Goal: Transaction & Acquisition: Purchase product/service

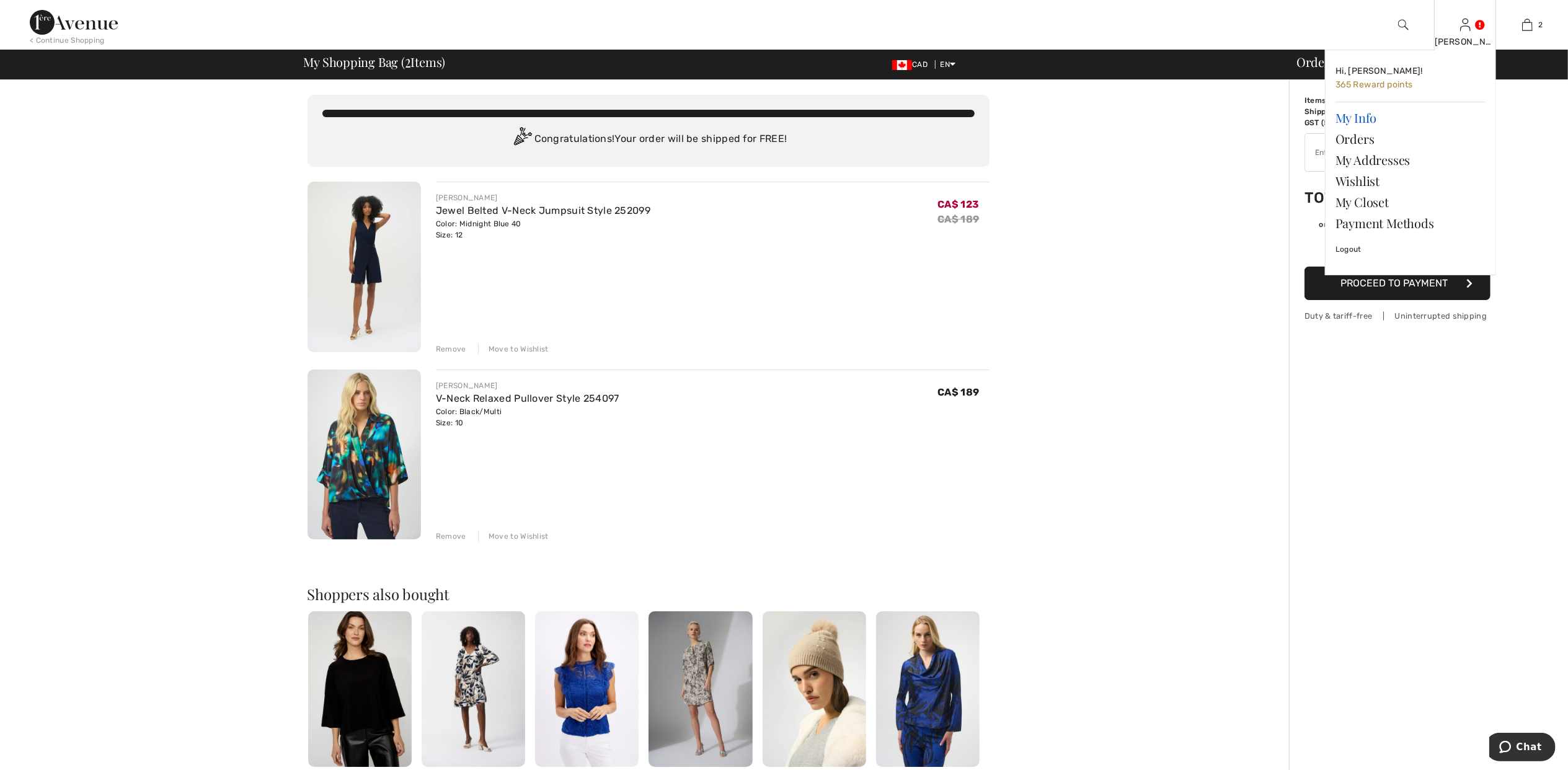
click at [1356, 115] on link "My Info" at bounding box center [1410, 118] width 150 height 21
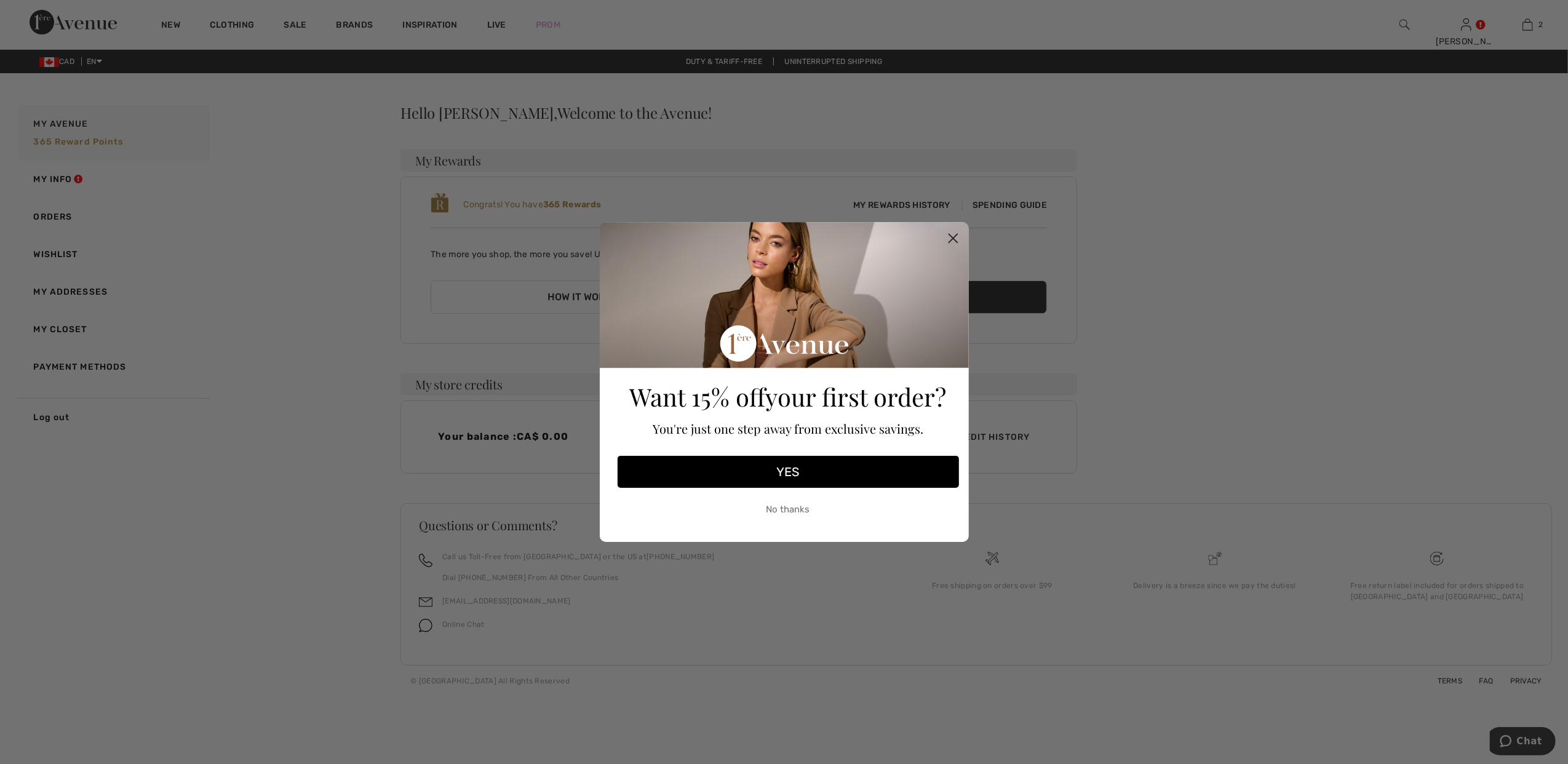
click at [793, 511] on button "No thanks" at bounding box center [788, 509] width 341 height 31
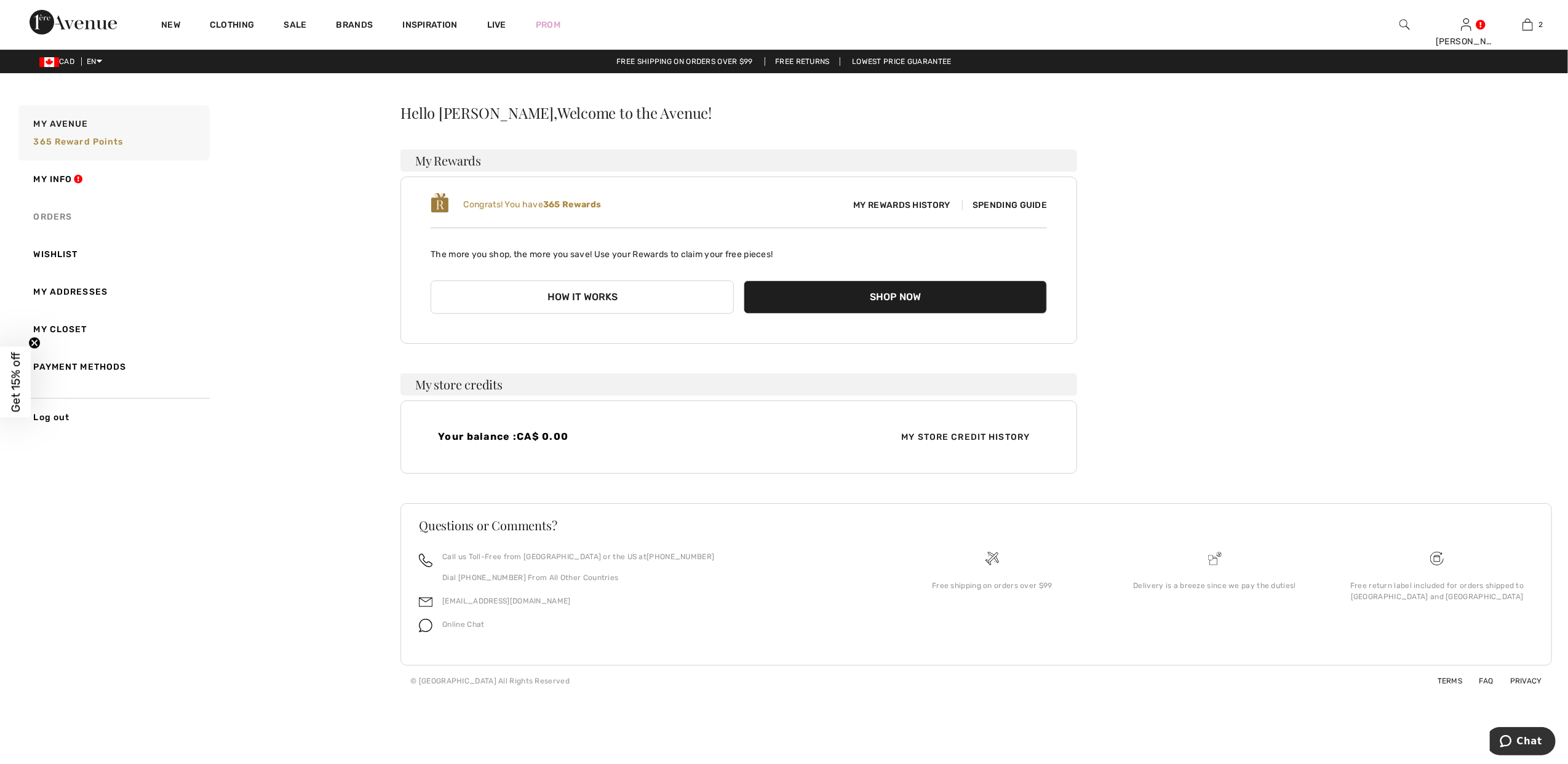
click at [34, 214] on link "Orders" at bounding box center [113, 217] width 194 height 38
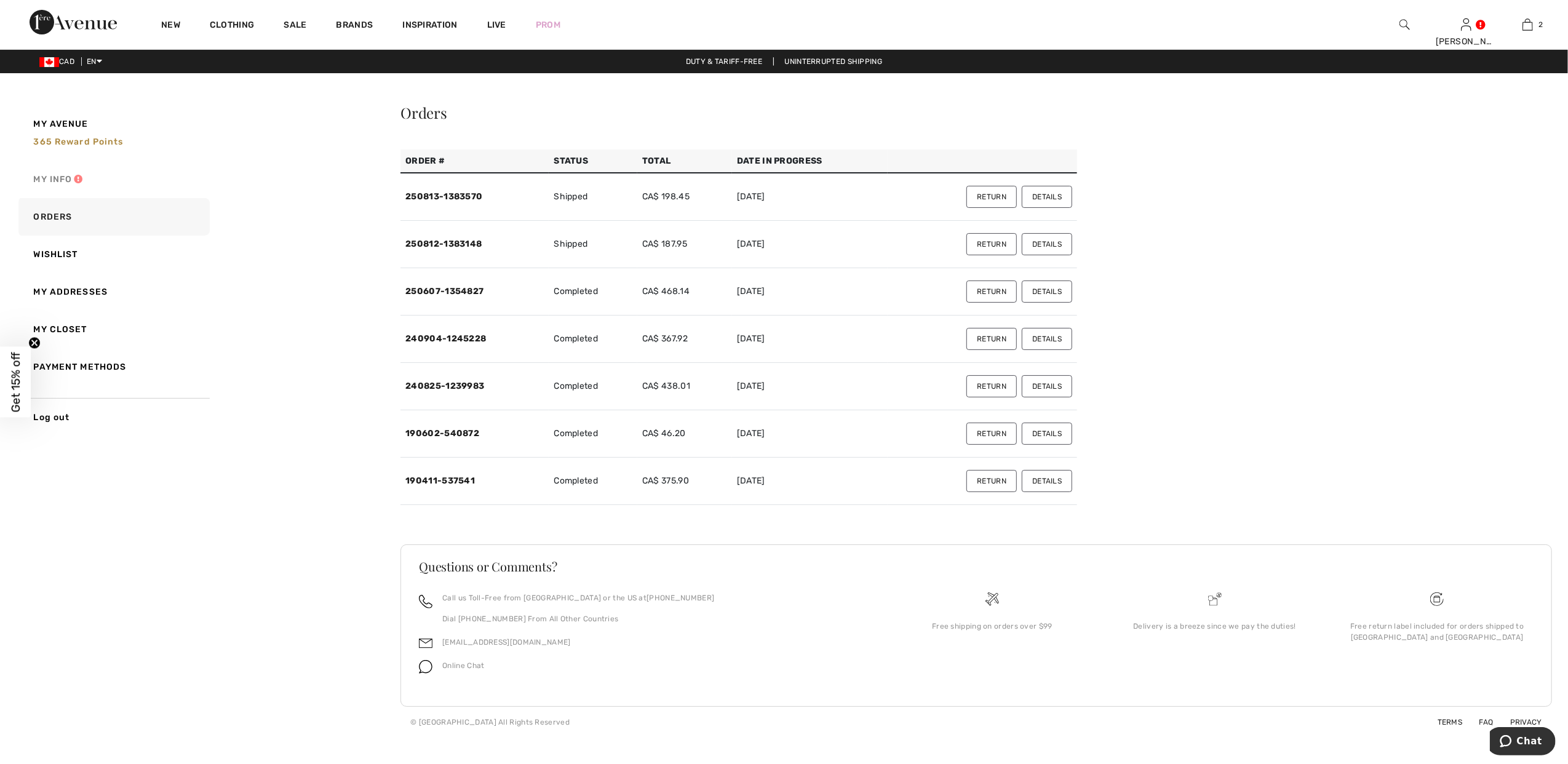
click at [94, 177] on link "My Info" at bounding box center [113, 179] width 194 height 38
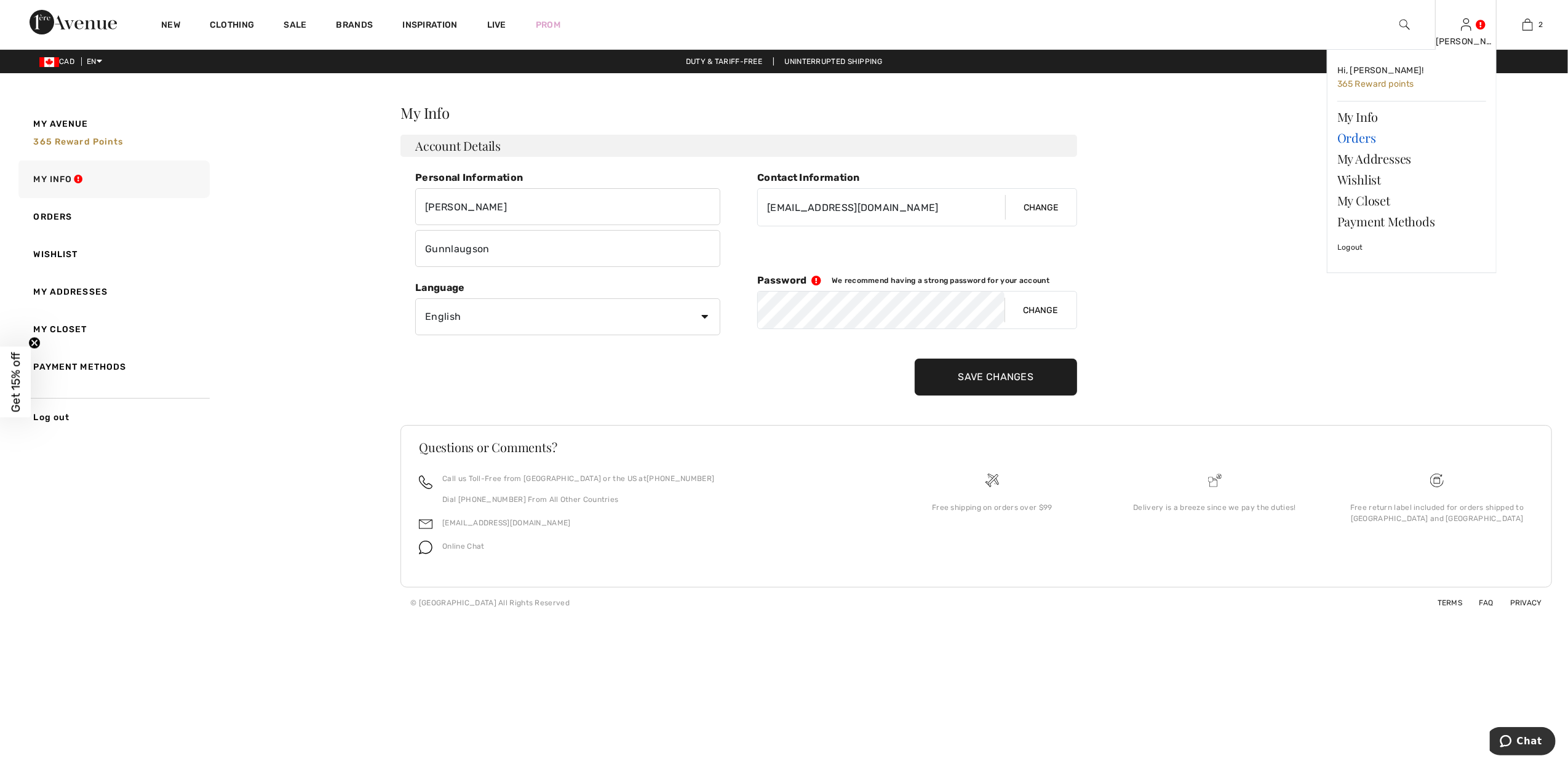
click at [1353, 140] on link "Orders" at bounding box center [1411, 138] width 149 height 21
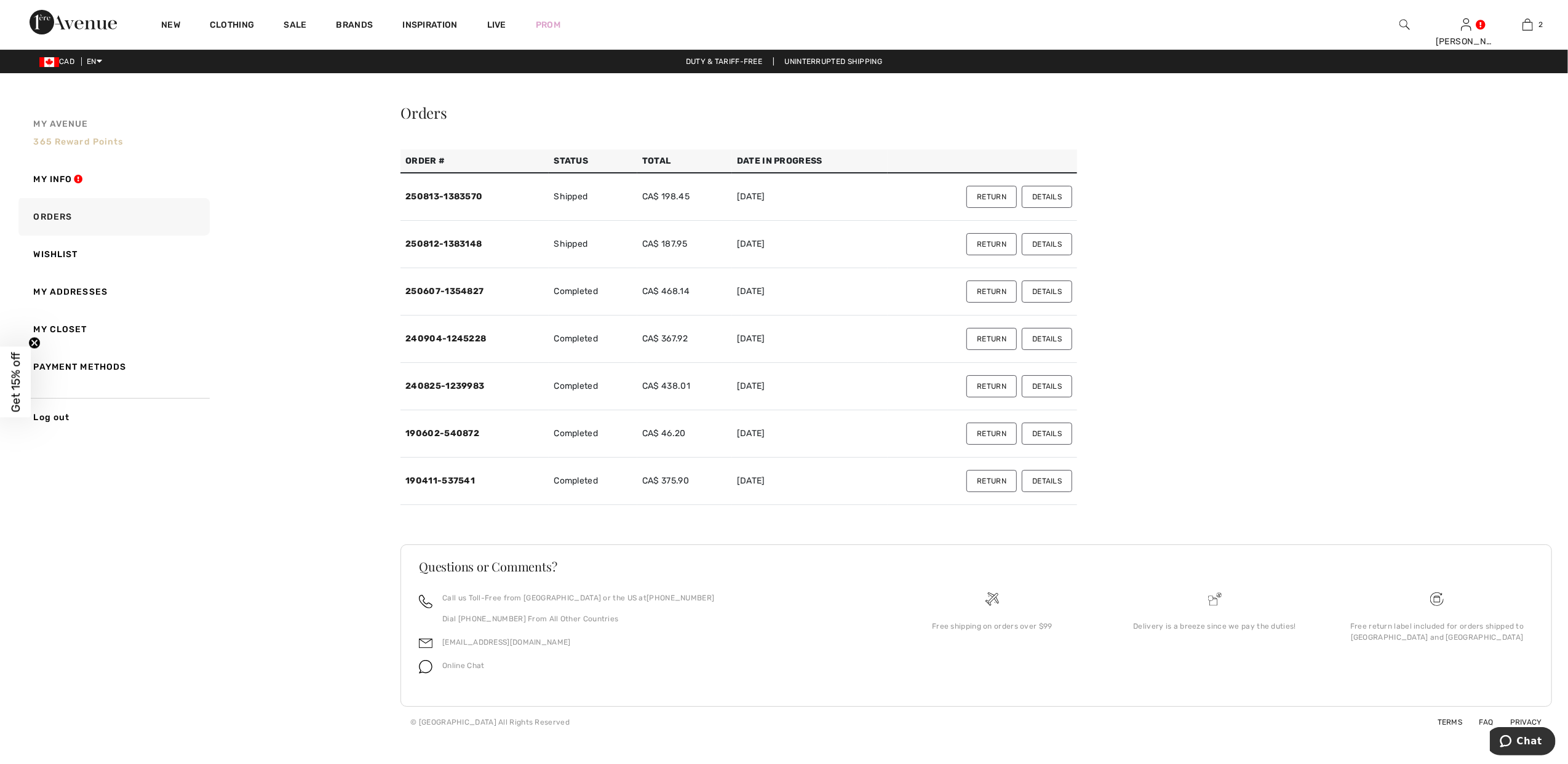
click at [57, 134] on link "My Avenue 365 Reward points" at bounding box center [113, 133] width 194 height 55
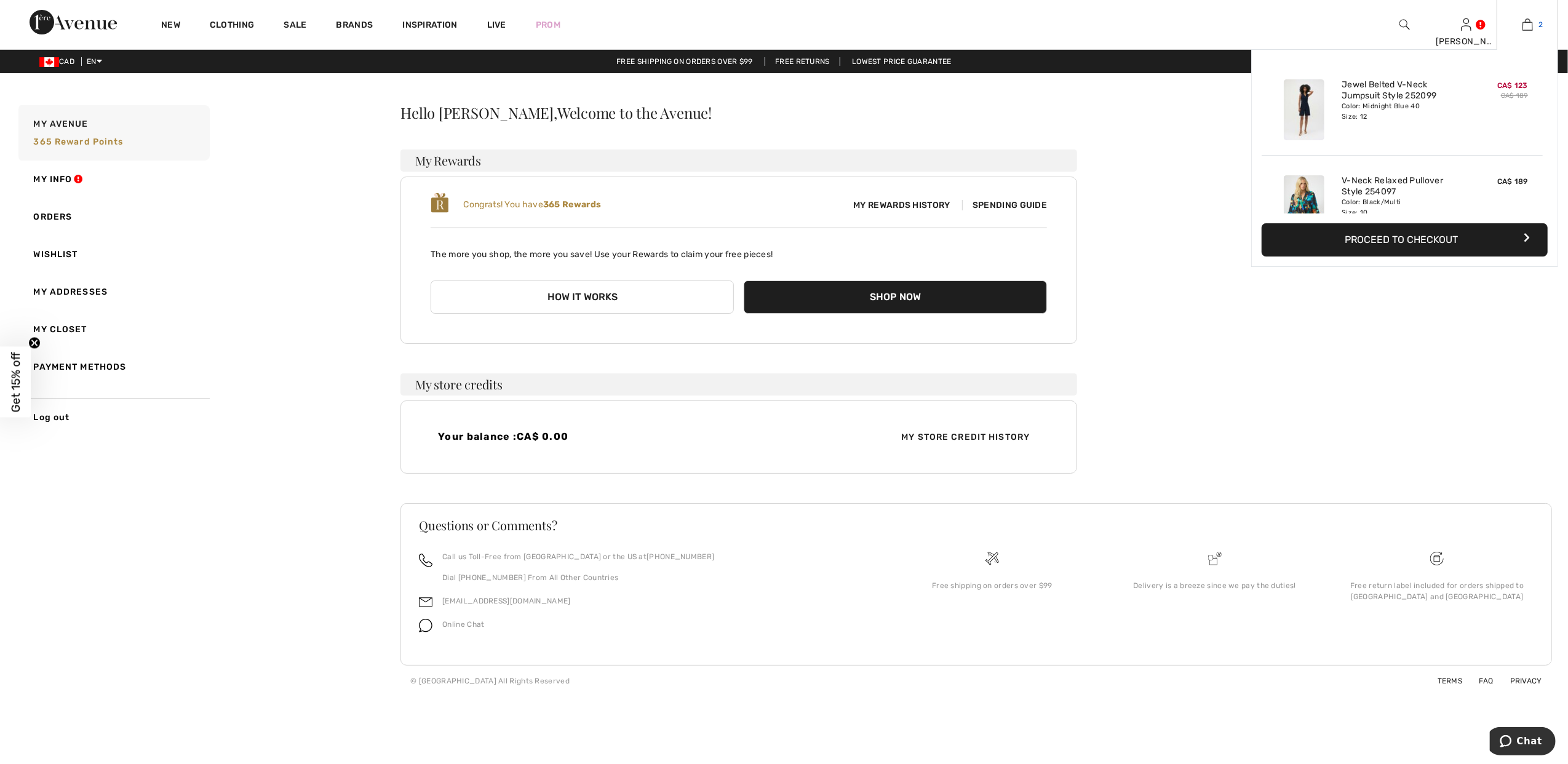
click at [1532, 22] on img at bounding box center [1528, 24] width 10 height 15
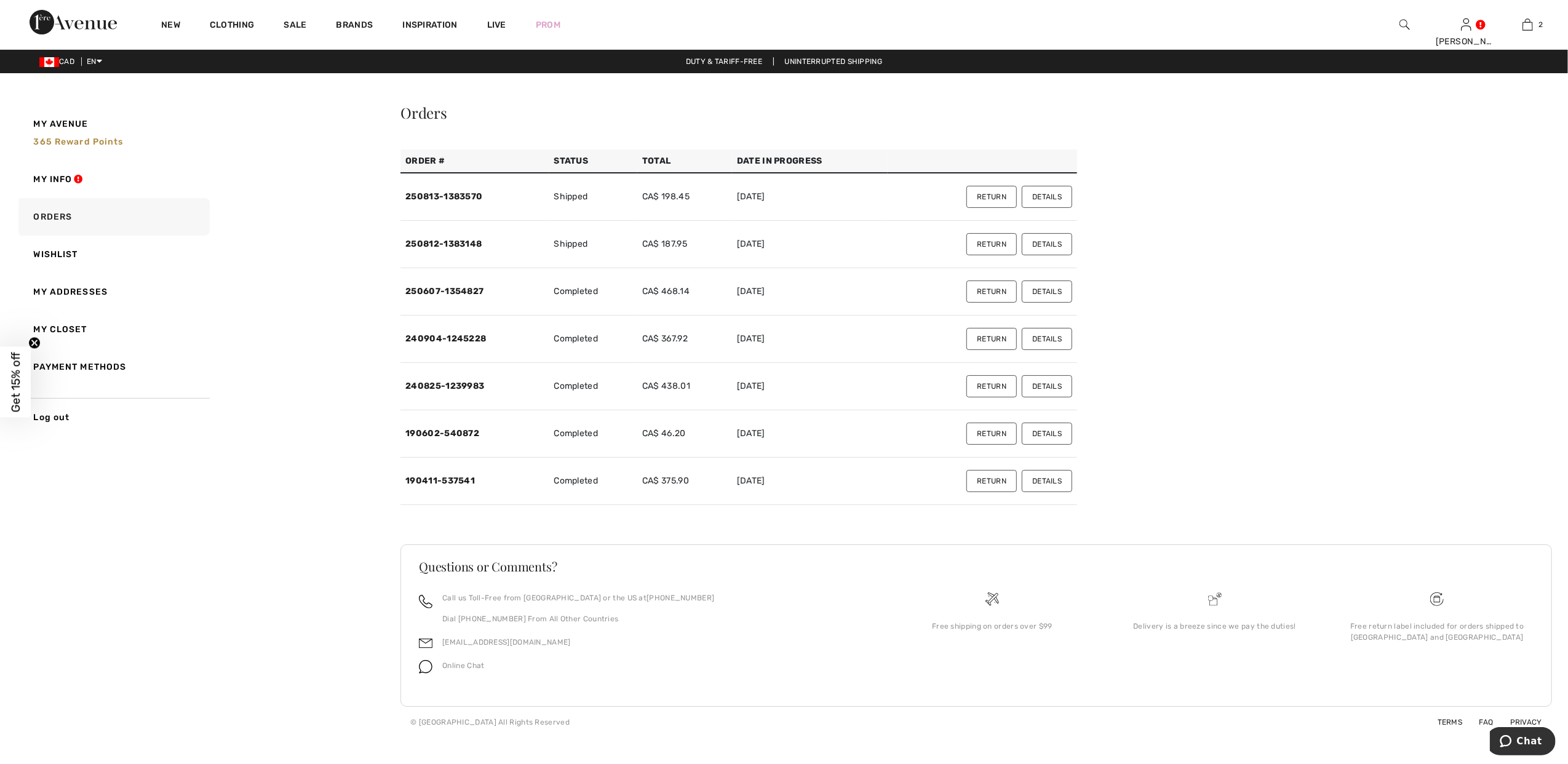
click at [1040, 192] on button "Details" at bounding box center [1047, 197] width 51 height 22
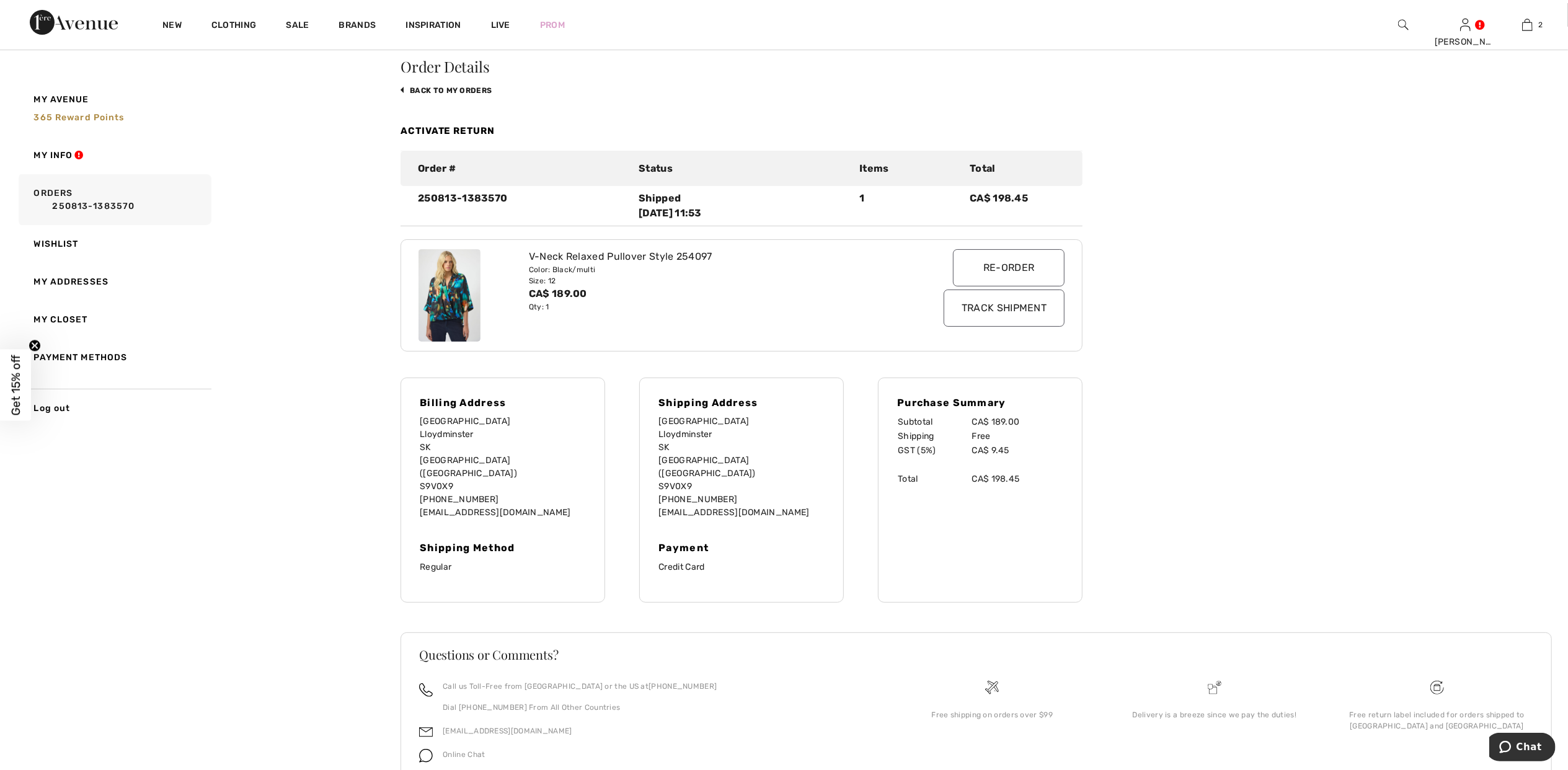
scroll to position [92, 0]
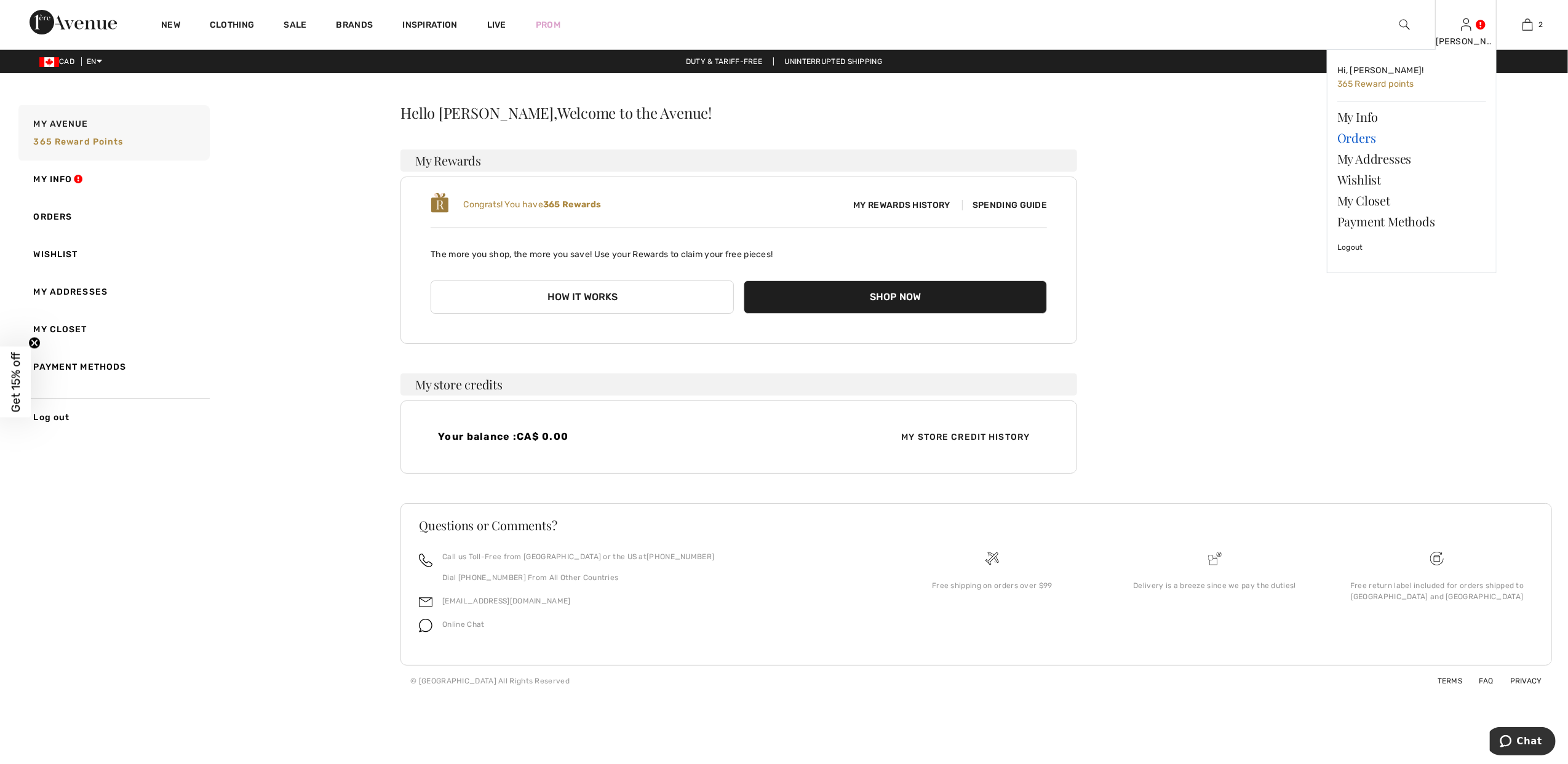
click at [1360, 137] on link "Orders" at bounding box center [1411, 138] width 149 height 21
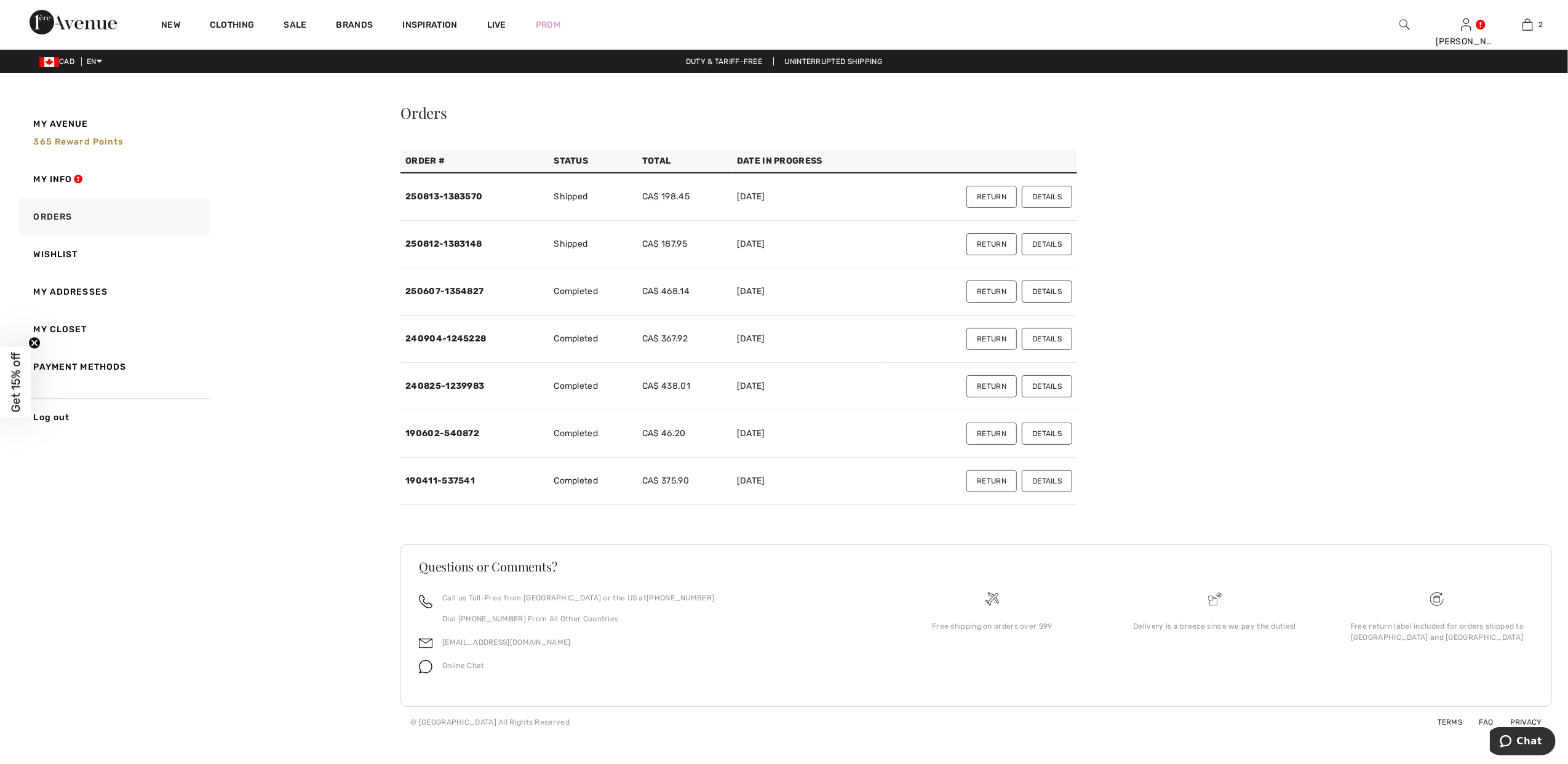
click at [1038, 198] on button "Details" at bounding box center [1047, 197] width 51 height 22
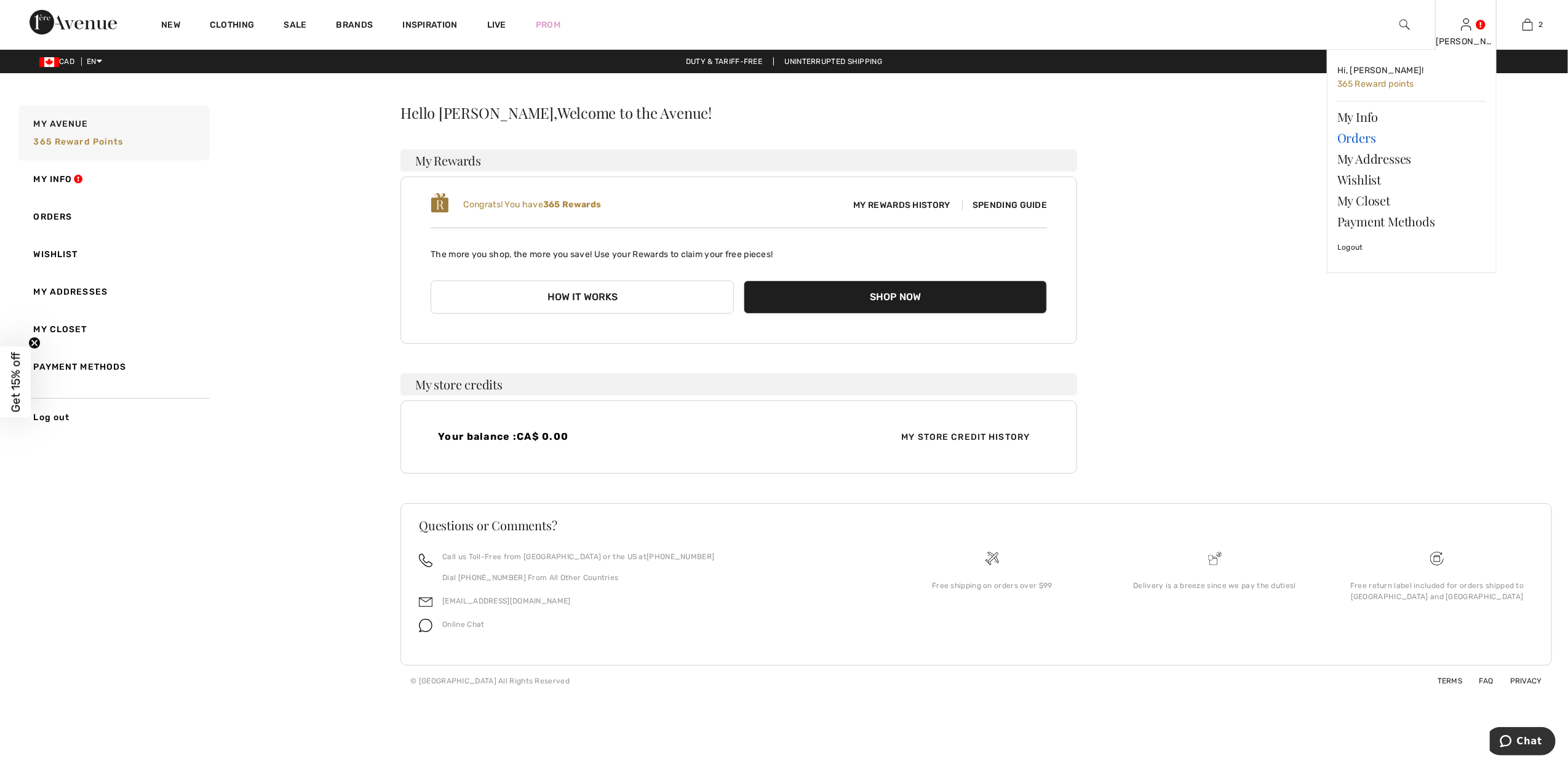
click at [1367, 136] on link "Orders" at bounding box center [1411, 138] width 149 height 21
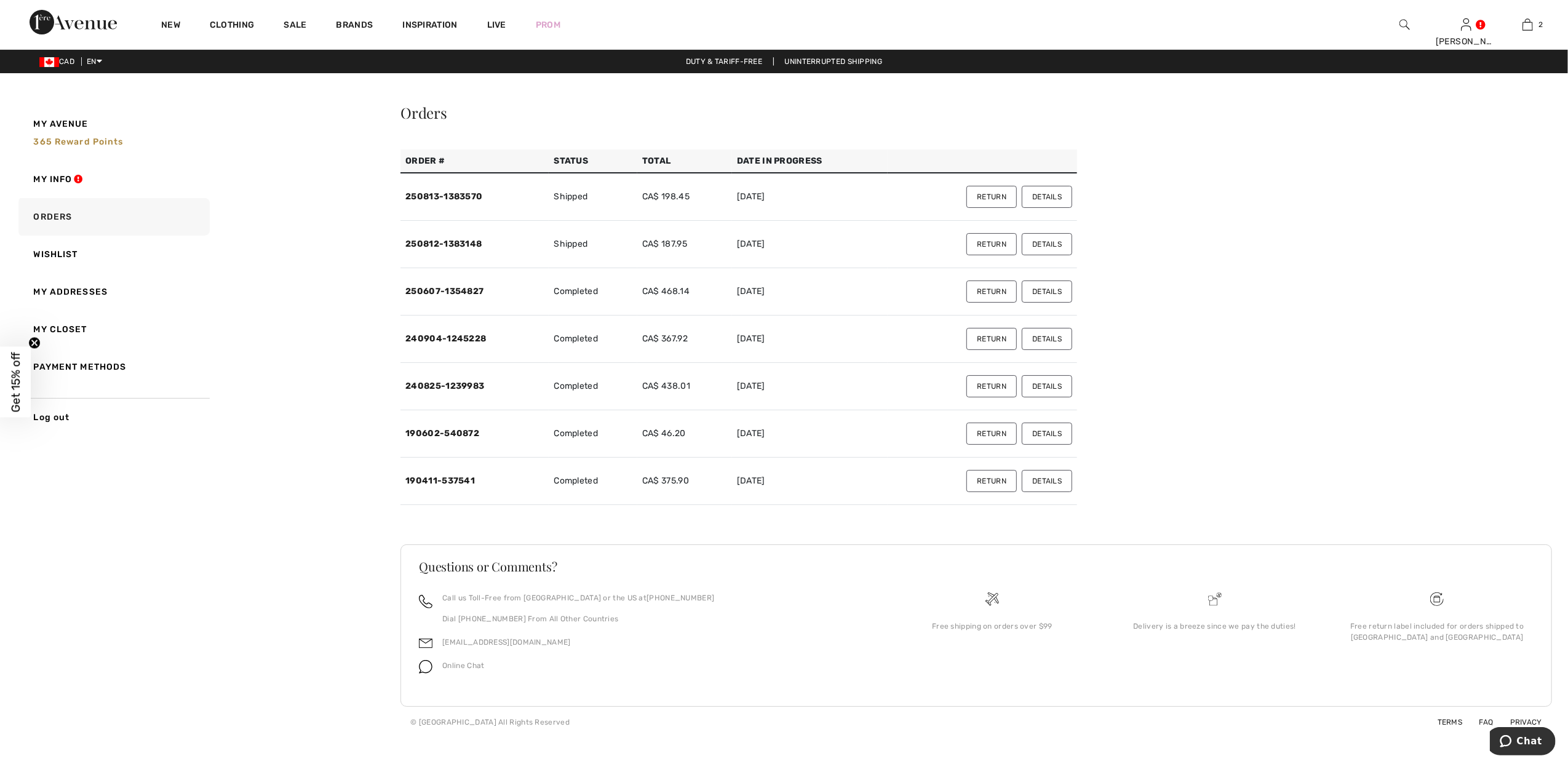
click at [1030, 246] on button "Details" at bounding box center [1047, 245] width 51 height 22
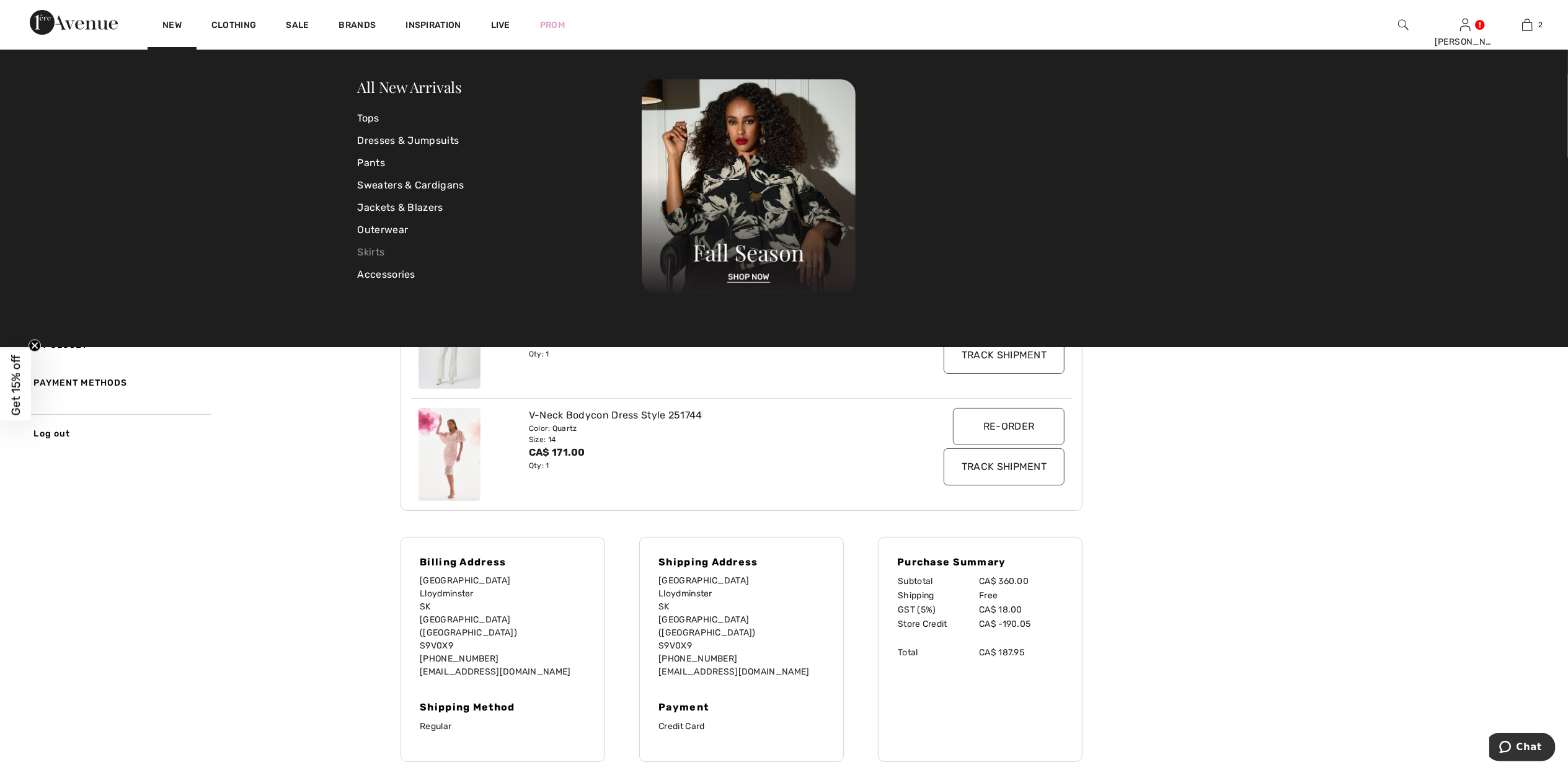
click at [372, 248] on link "Skirts" at bounding box center [500, 253] width 285 height 23
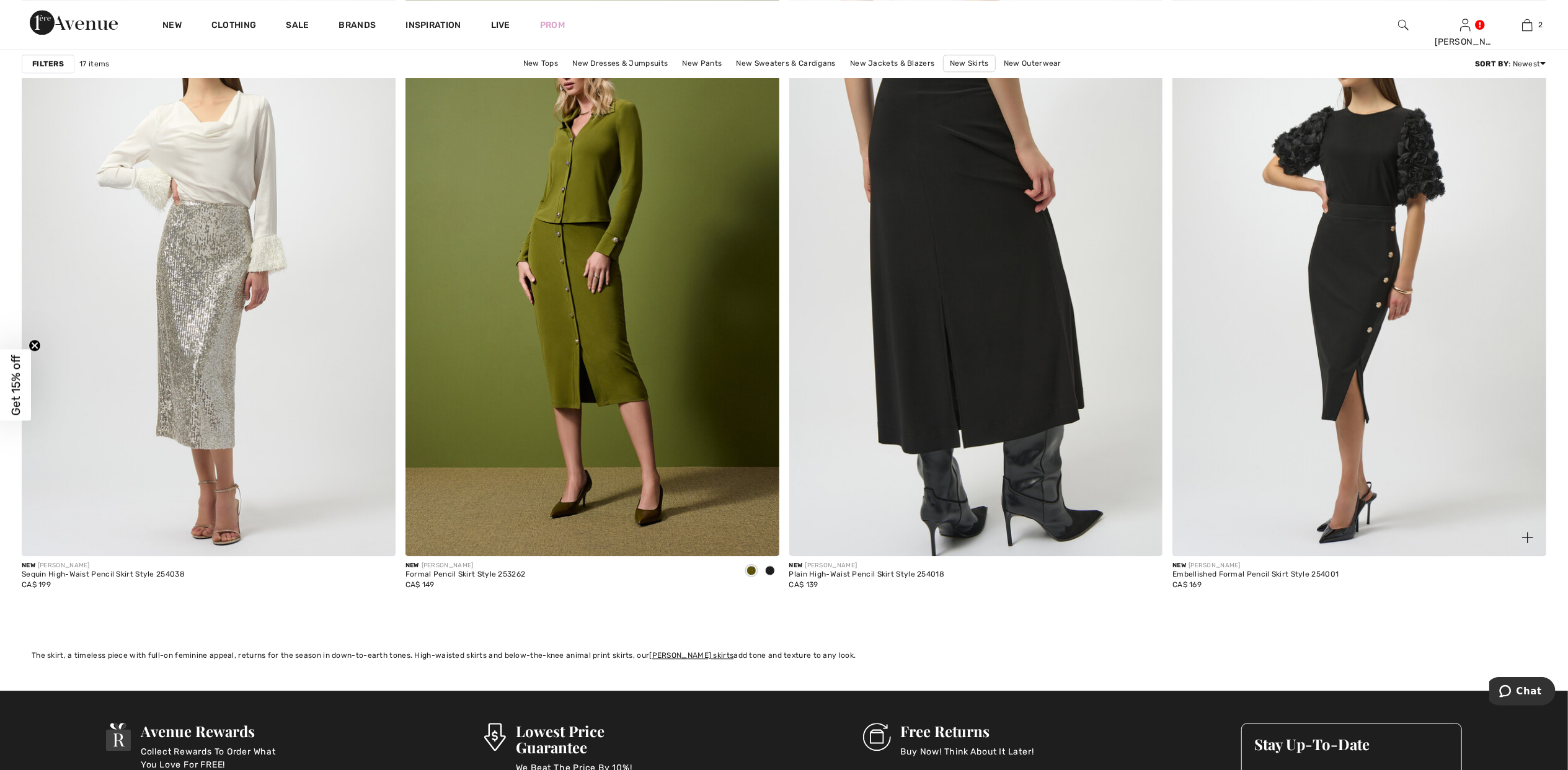
scroll to position [2892, 0]
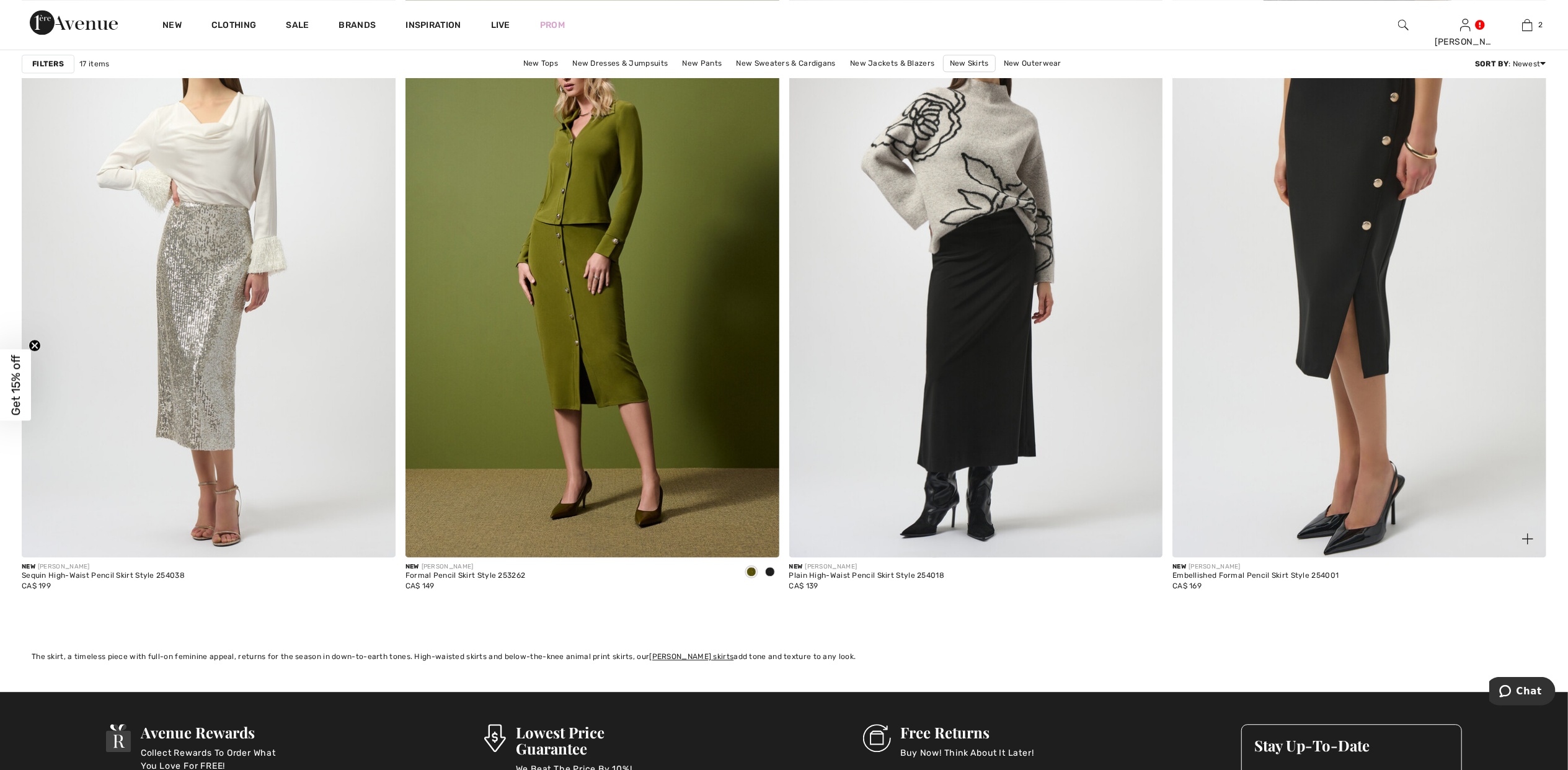
click at [1374, 263] on img at bounding box center [1359, 276] width 374 height 560
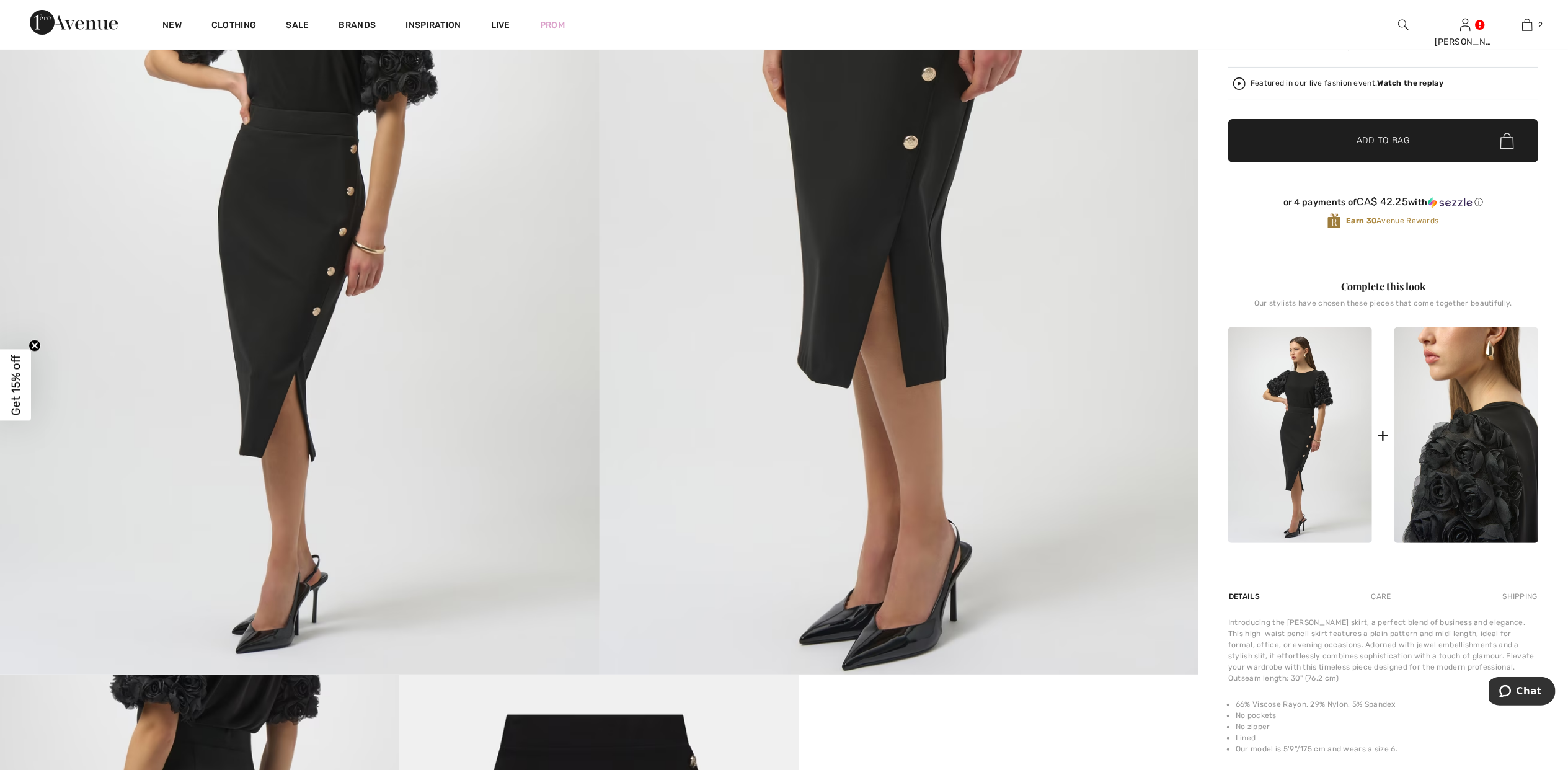
scroll to position [331, 0]
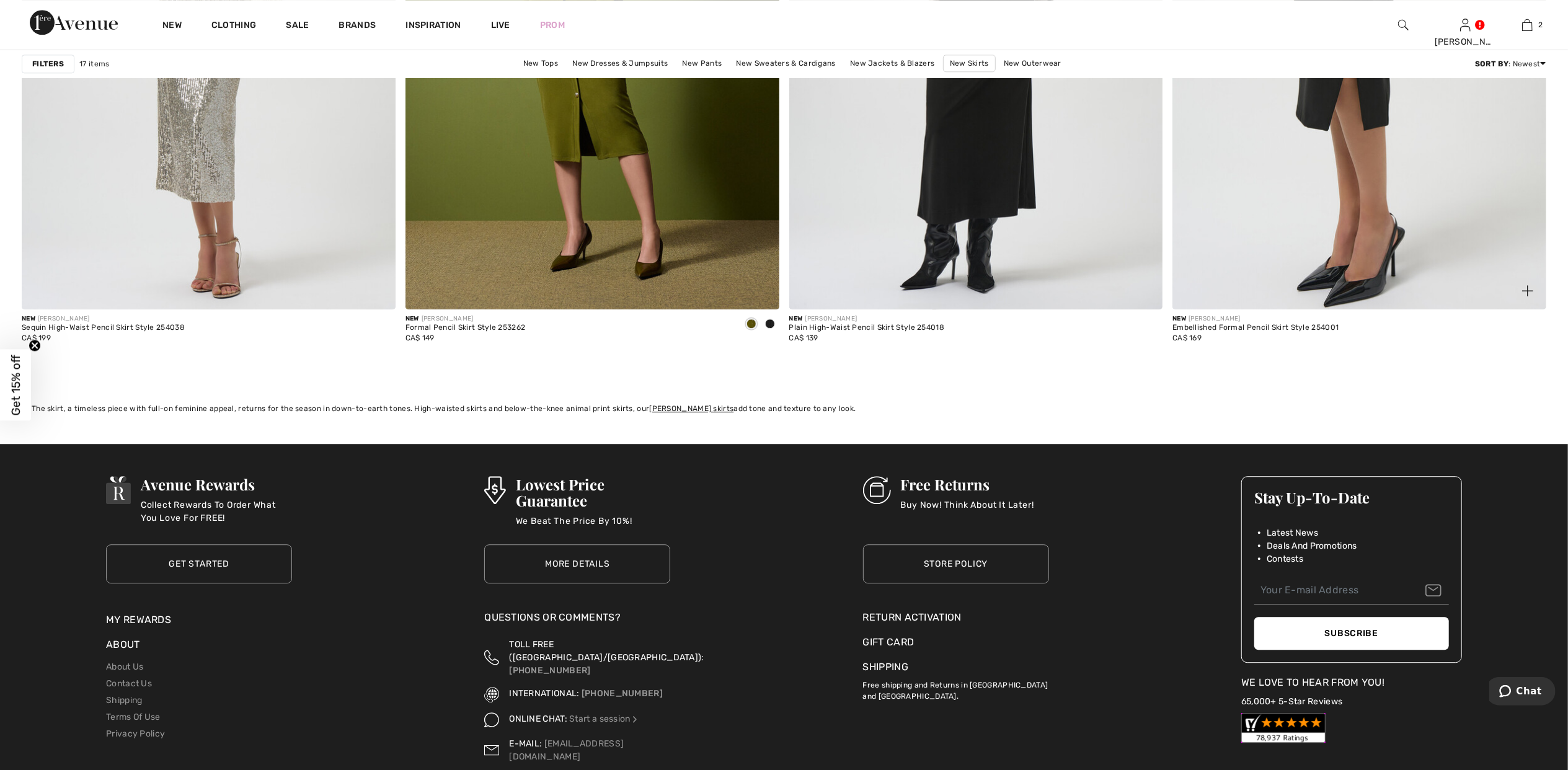
scroll to position [2810, 0]
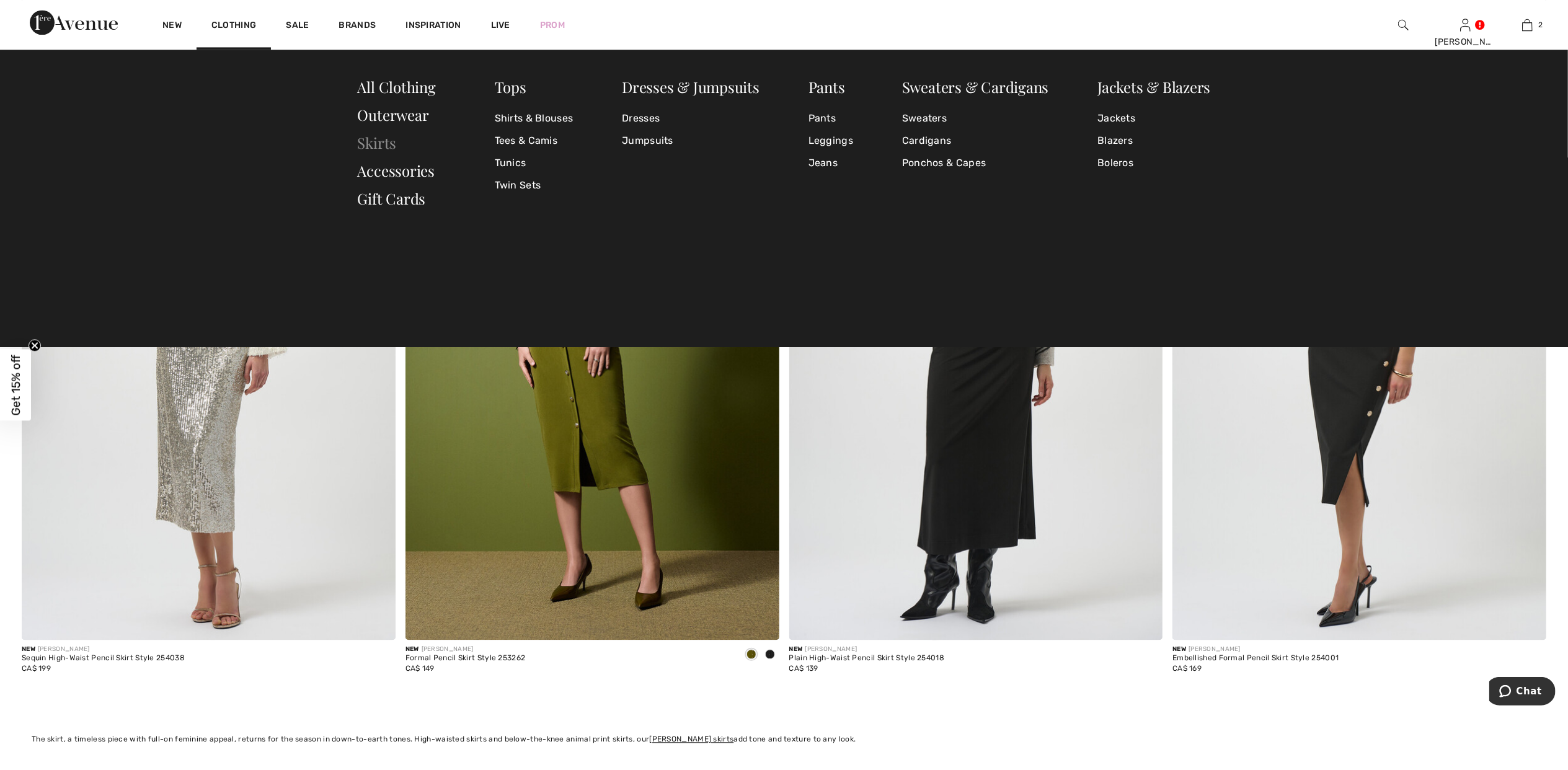
click at [377, 133] on link "Skirts" at bounding box center [377, 142] width 39 height 20
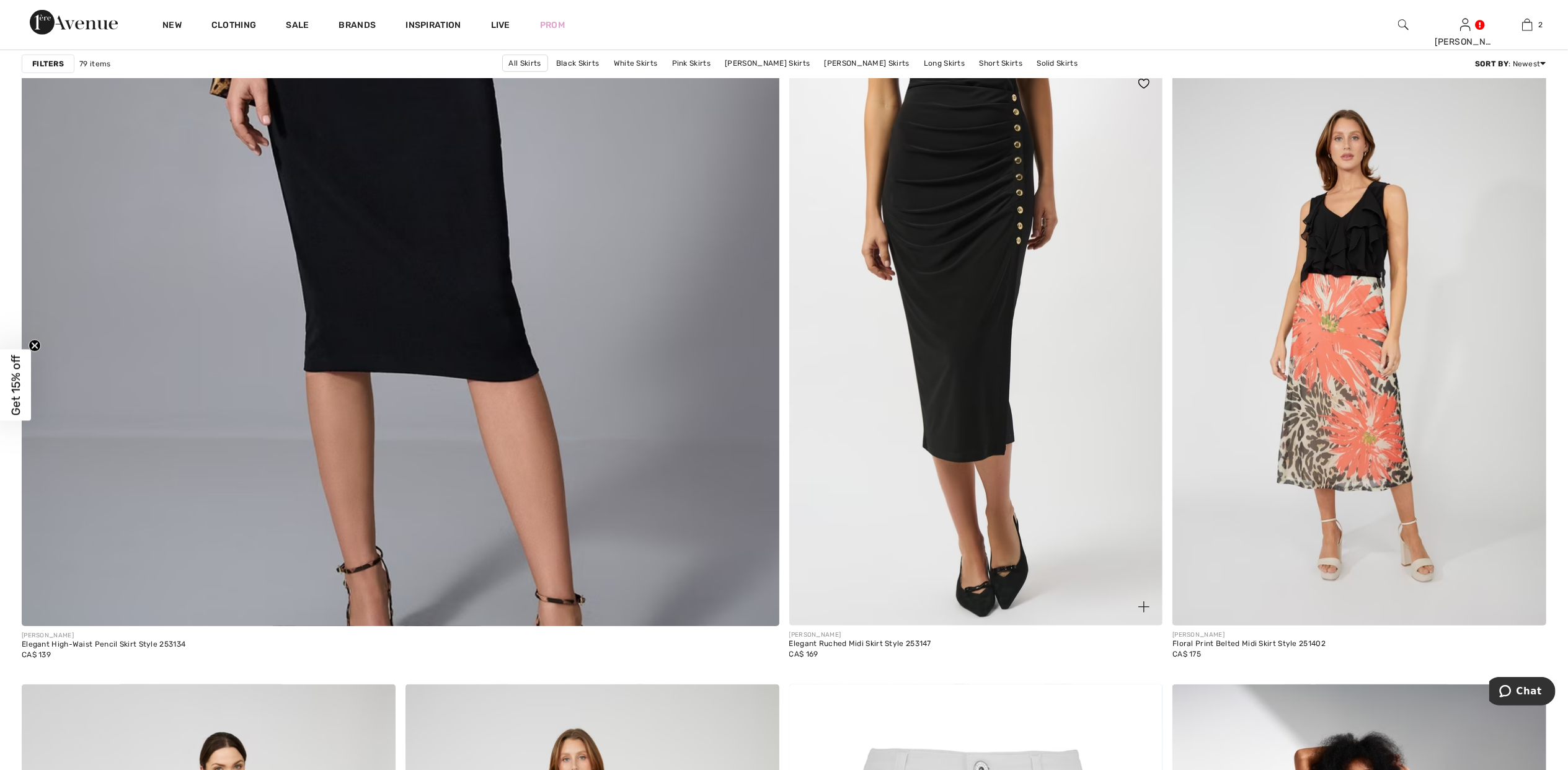
scroll to position [5537, 0]
click at [976, 307] on img at bounding box center [976, 344] width 374 height 560
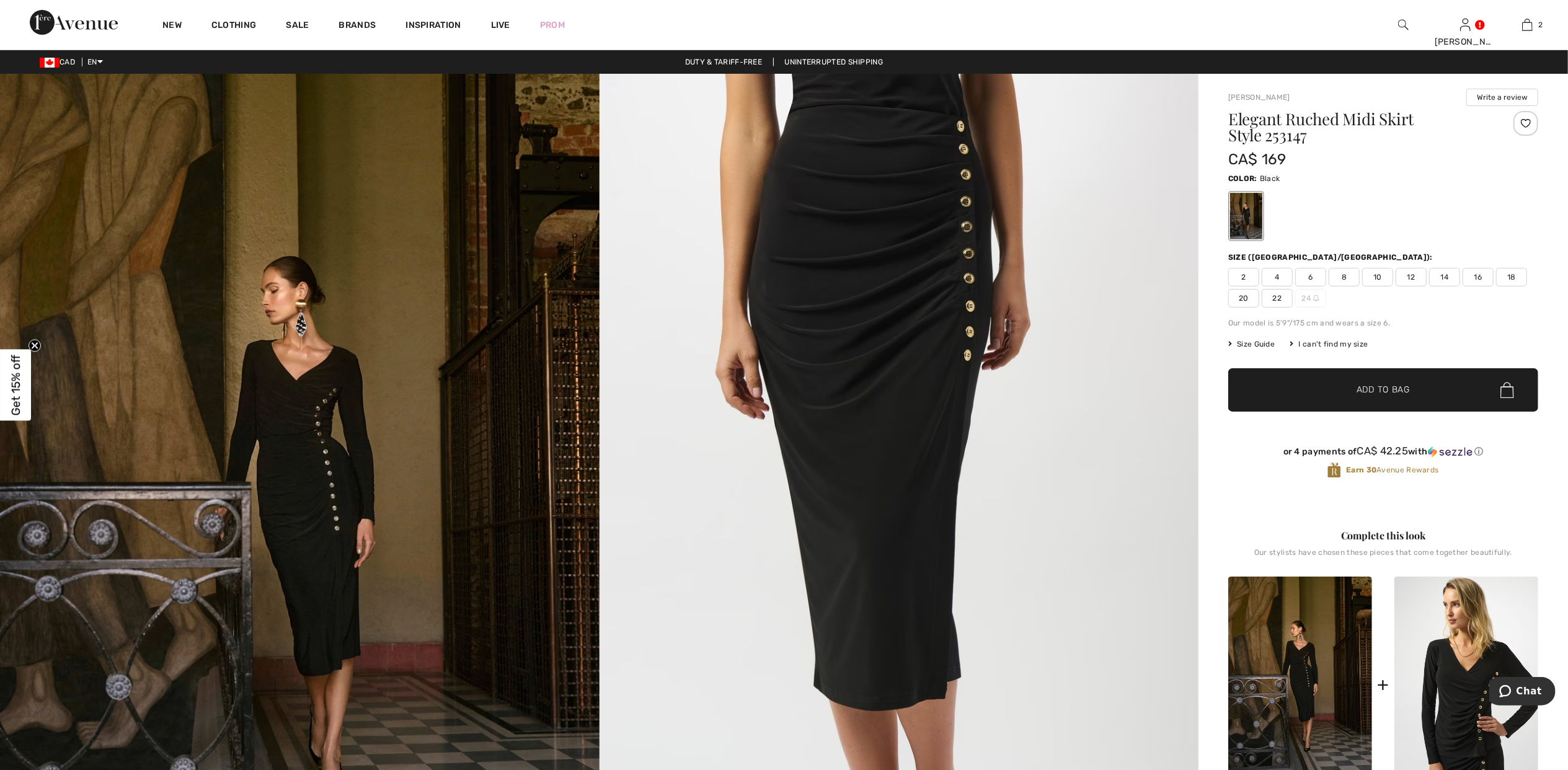
click at [1401, 272] on span "12" at bounding box center [1411, 276] width 31 height 18
click at [1362, 388] on span "Add to Bag" at bounding box center [1382, 390] width 53 height 13
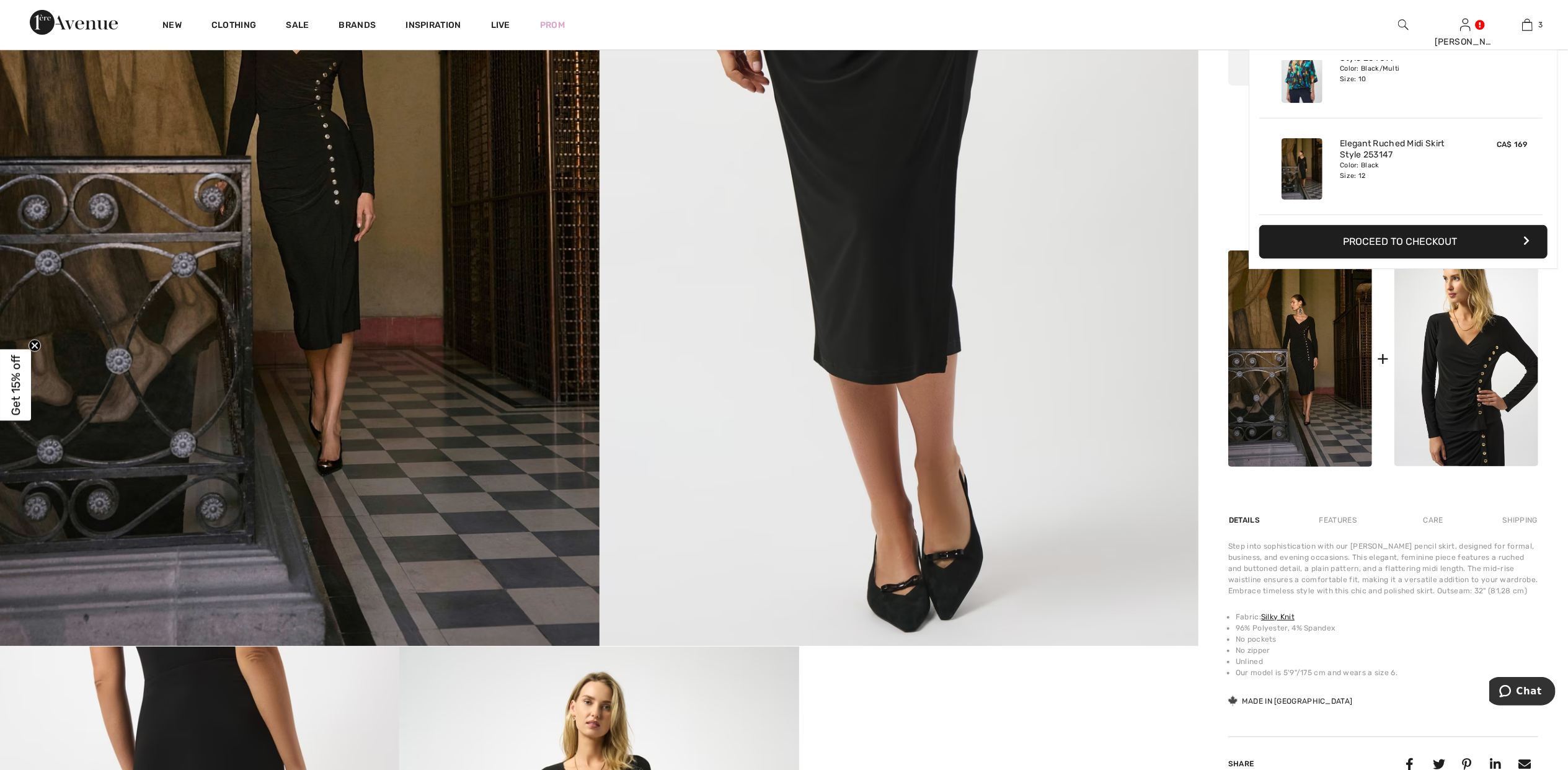
scroll to position [331, 0]
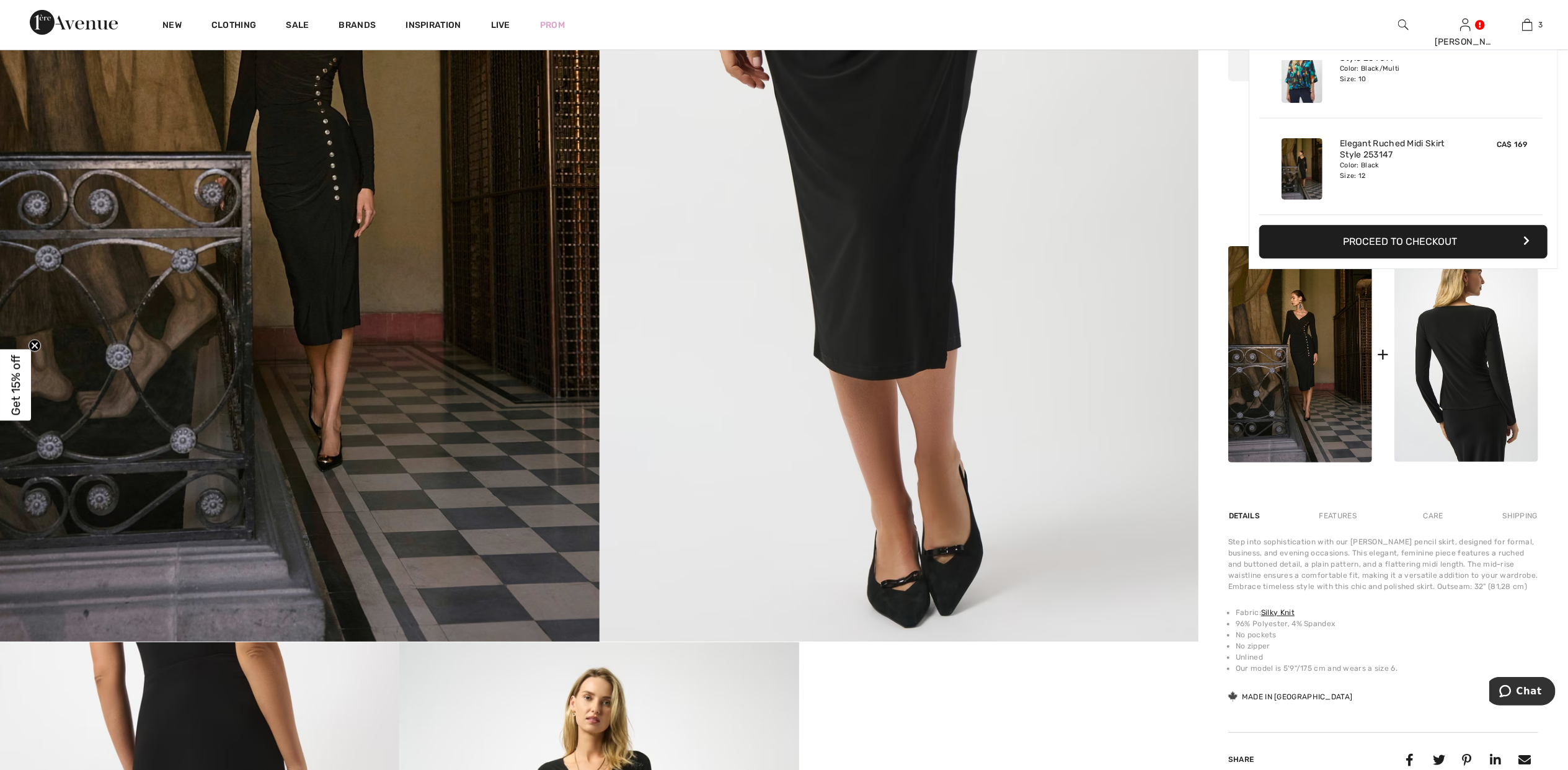
click at [1483, 380] on img at bounding box center [1466, 353] width 144 height 215
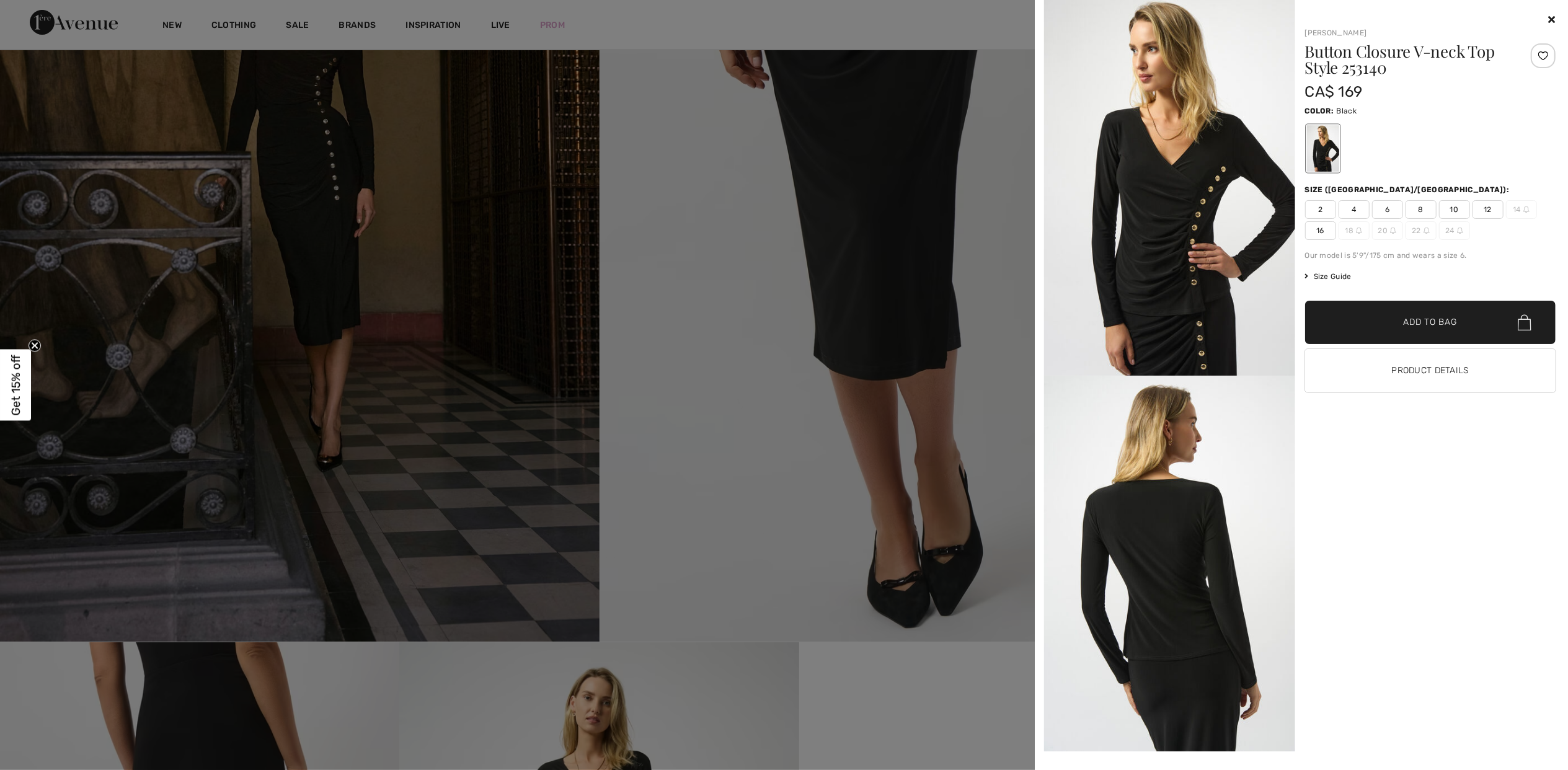
click at [1483, 207] on span "12" at bounding box center [1488, 209] width 31 height 18
click at [1394, 324] on span "✔ Added to Bag" at bounding box center [1411, 322] width 76 height 13
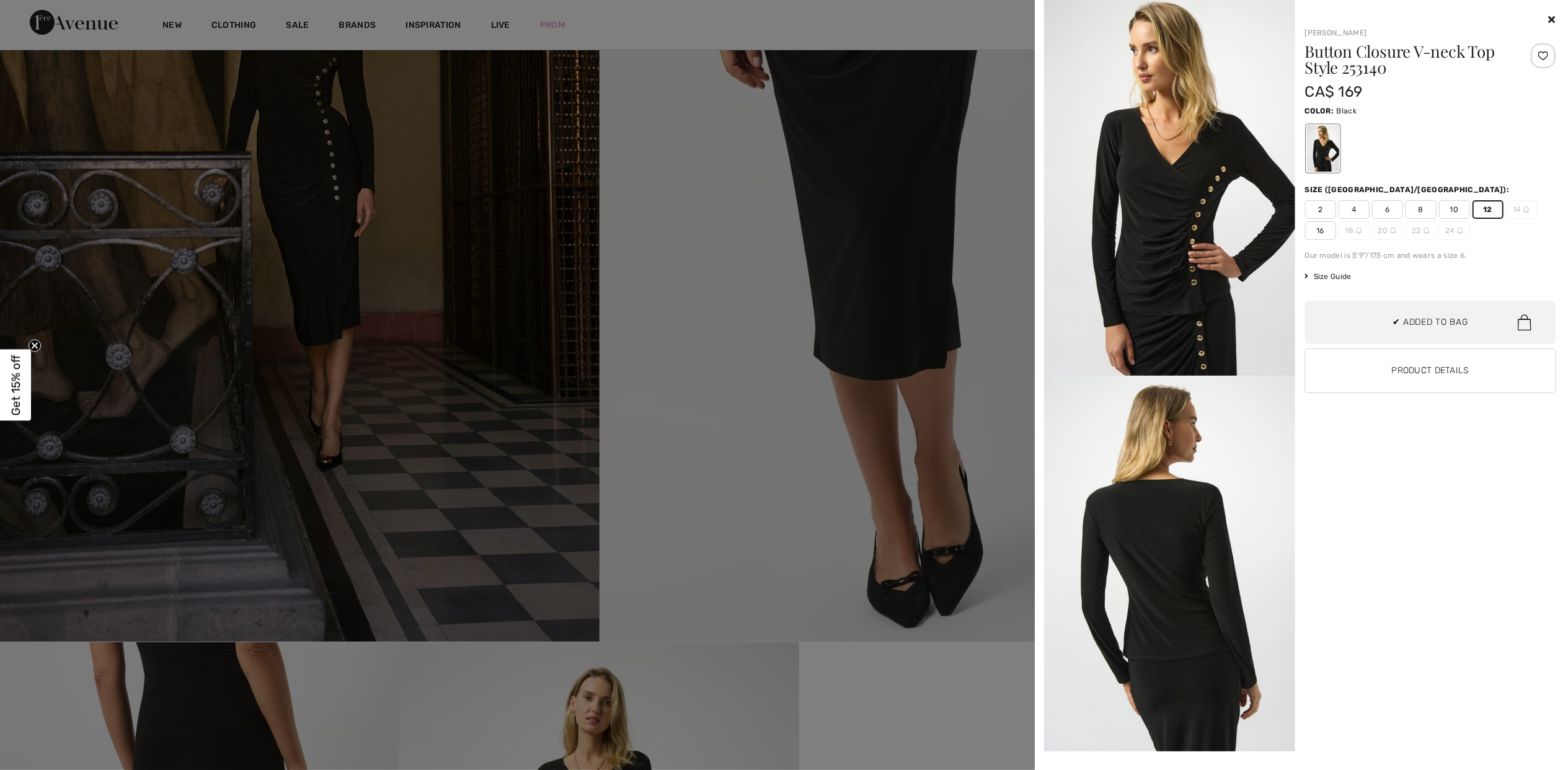
scroll to position [232, 0]
click at [1466, 322] on span "✔ Added to Bag Add to Bag" at bounding box center [1430, 322] width 251 height 43
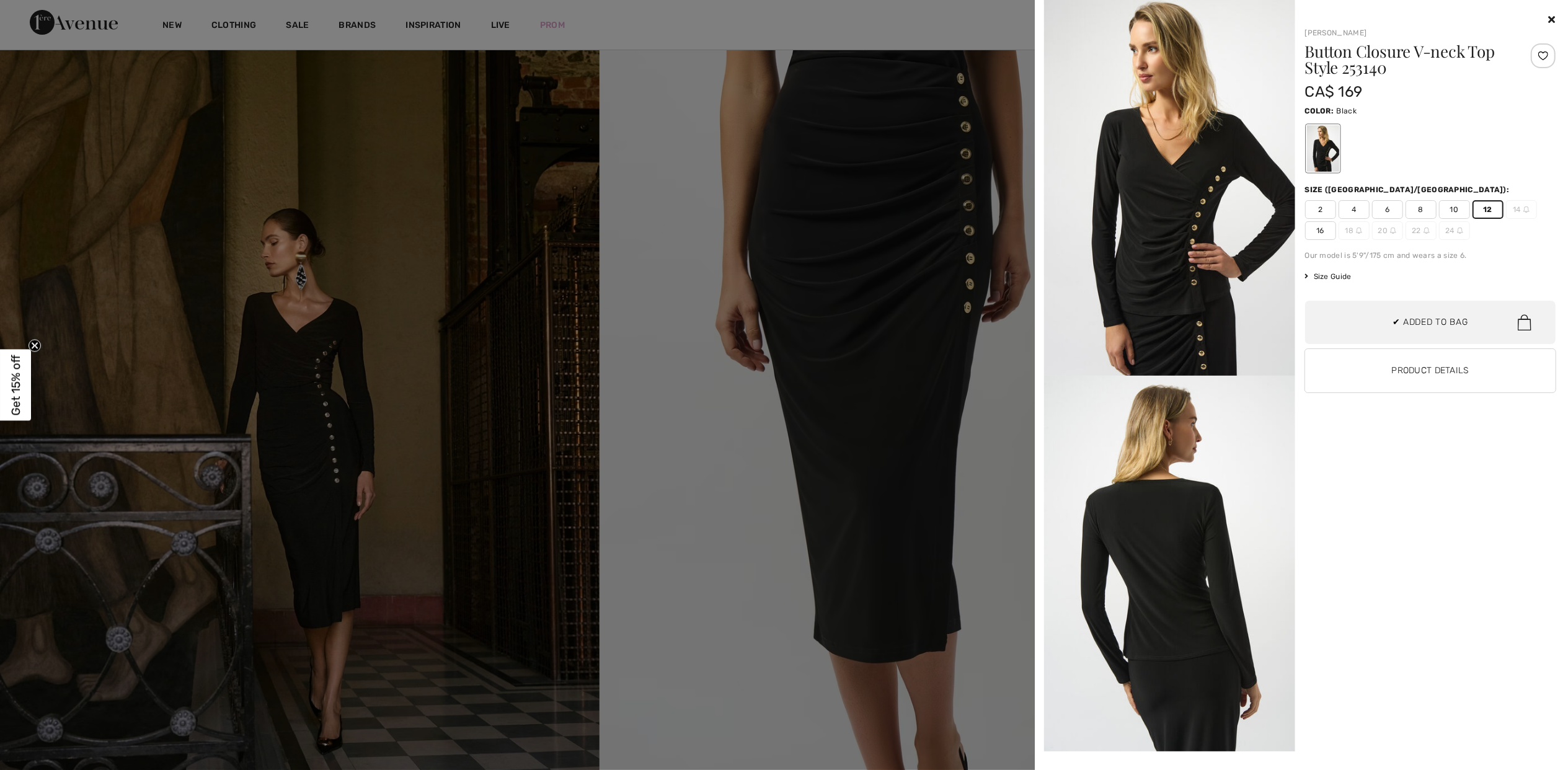
scroll to position [0, 0]
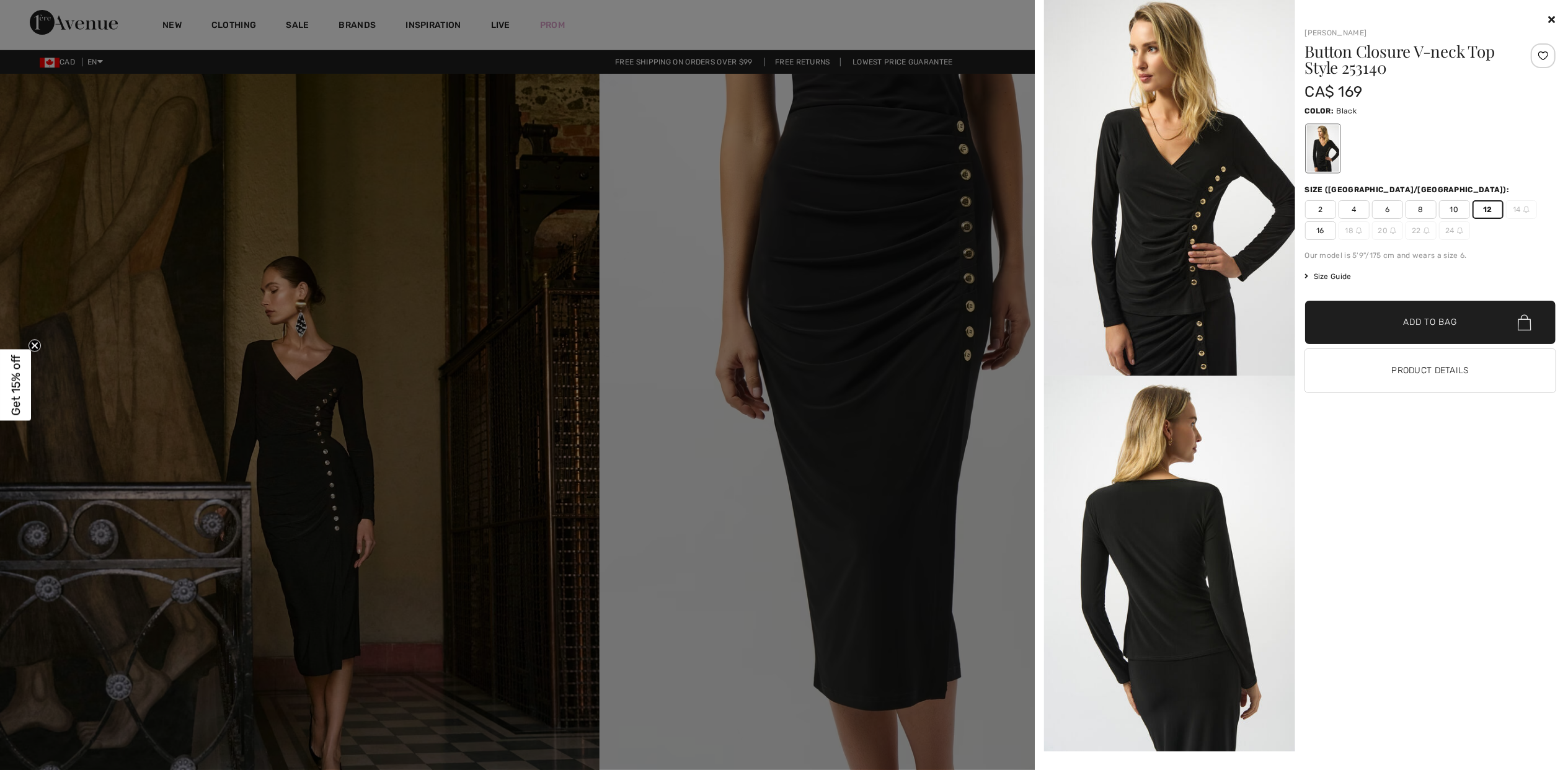
click at [1553, 18] on icon at bounding box center [1552, 18] width 7 height 10
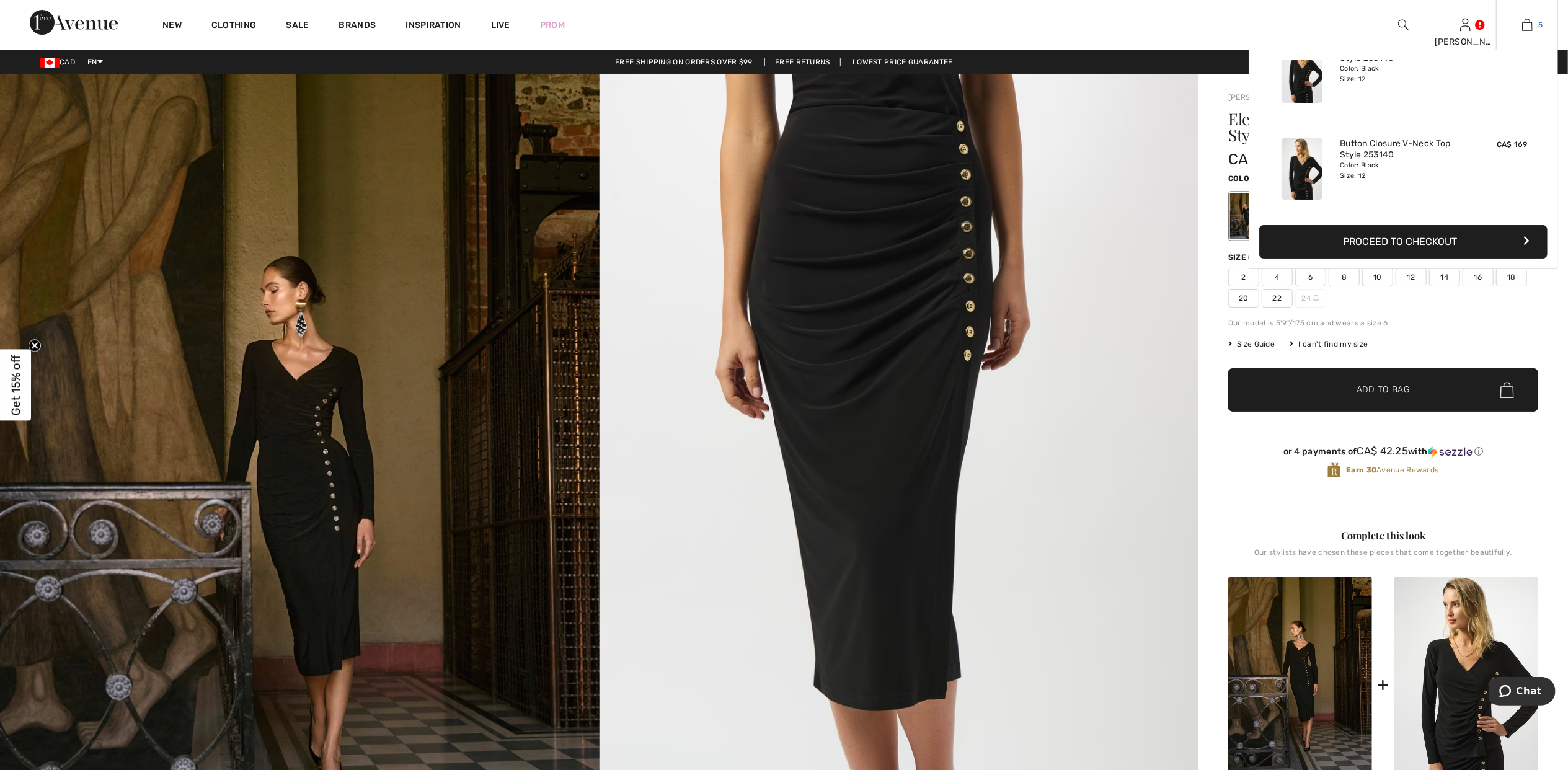
click at [1532, 23] on link "5" at bounding box center [1527, 24] width 61 height 15
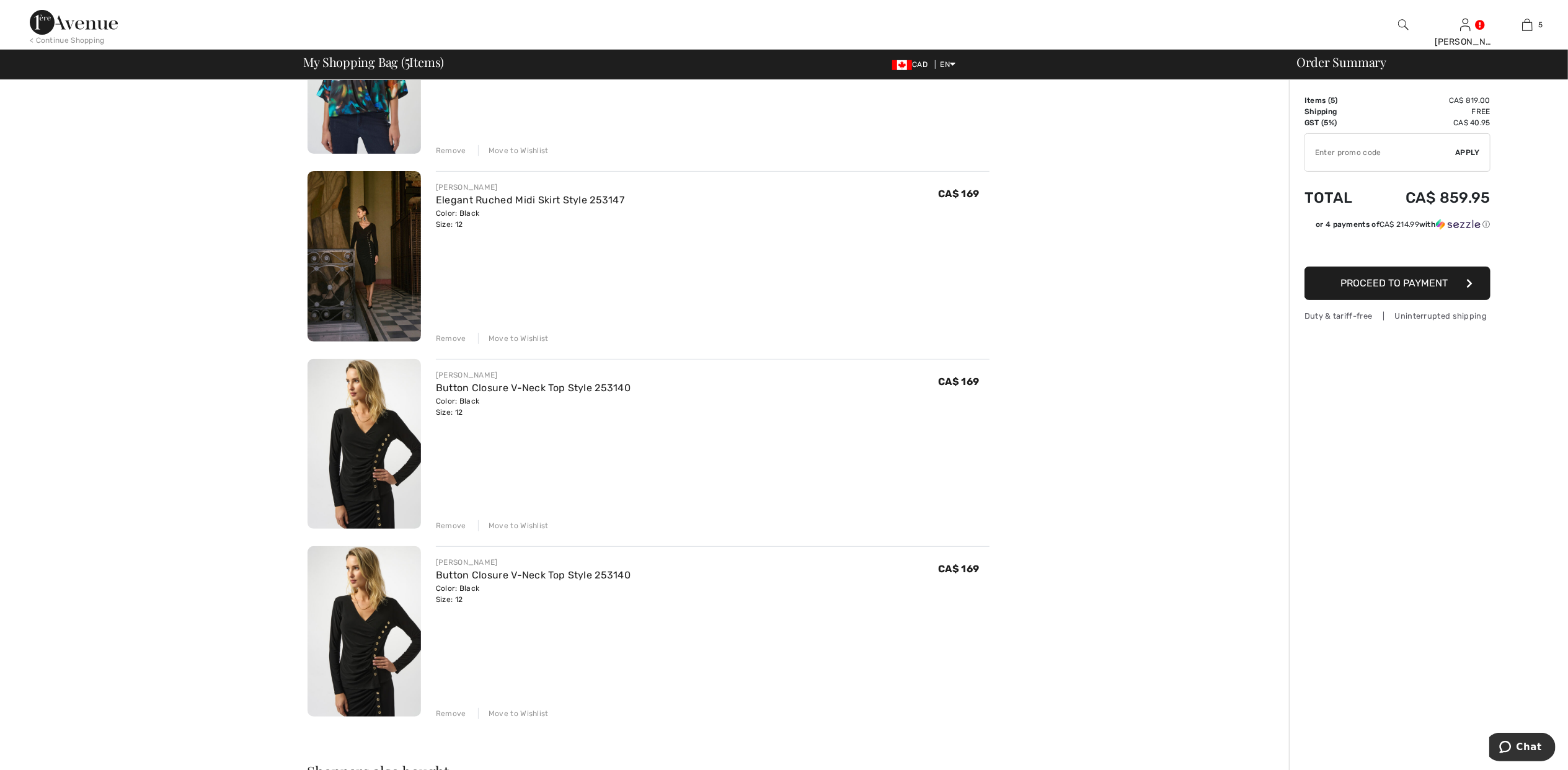
scroll to position [496, 0]
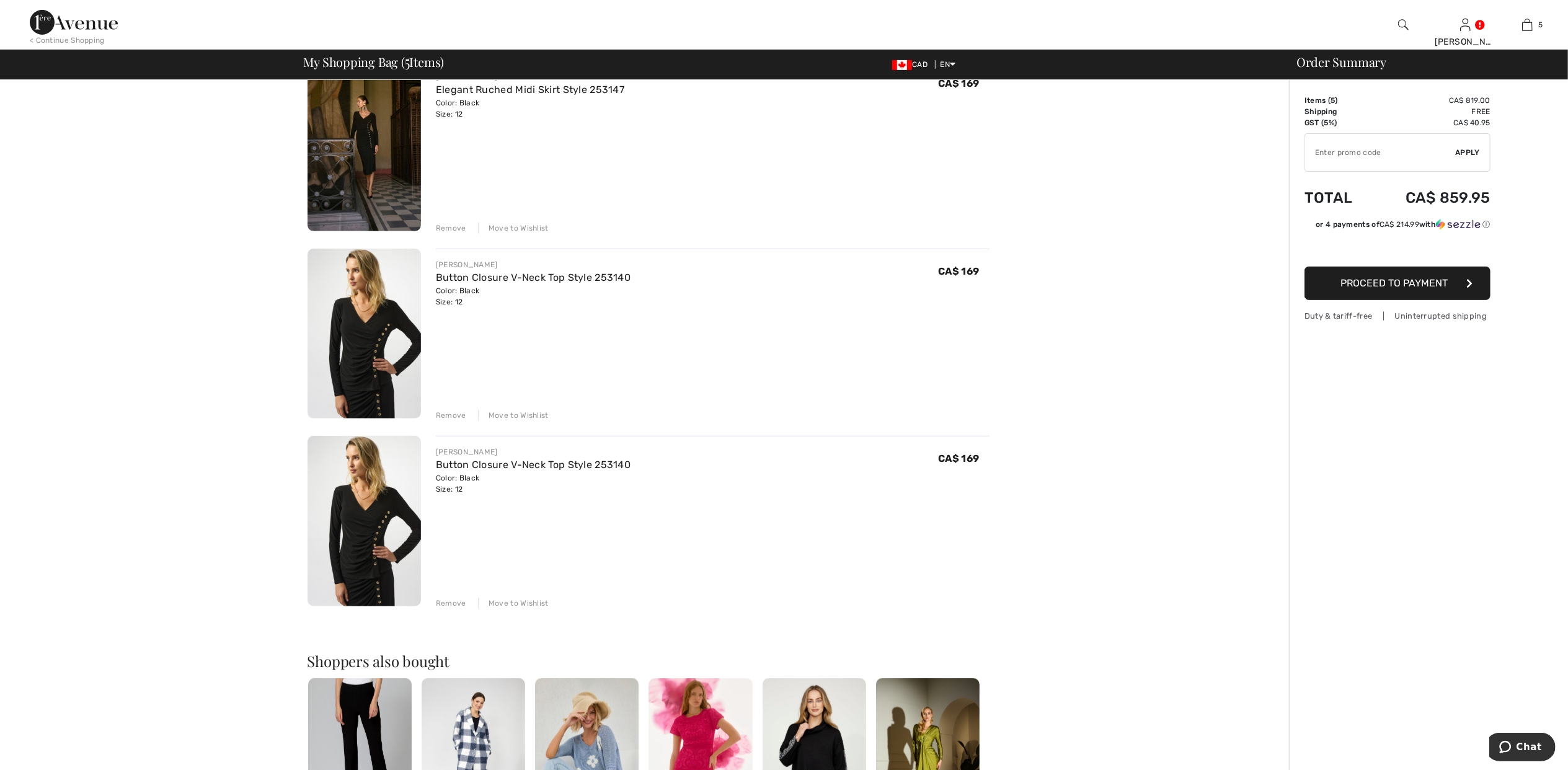
click at [452, 605] on div "Remove" at bounding box center [451, 602] width 30 height 11
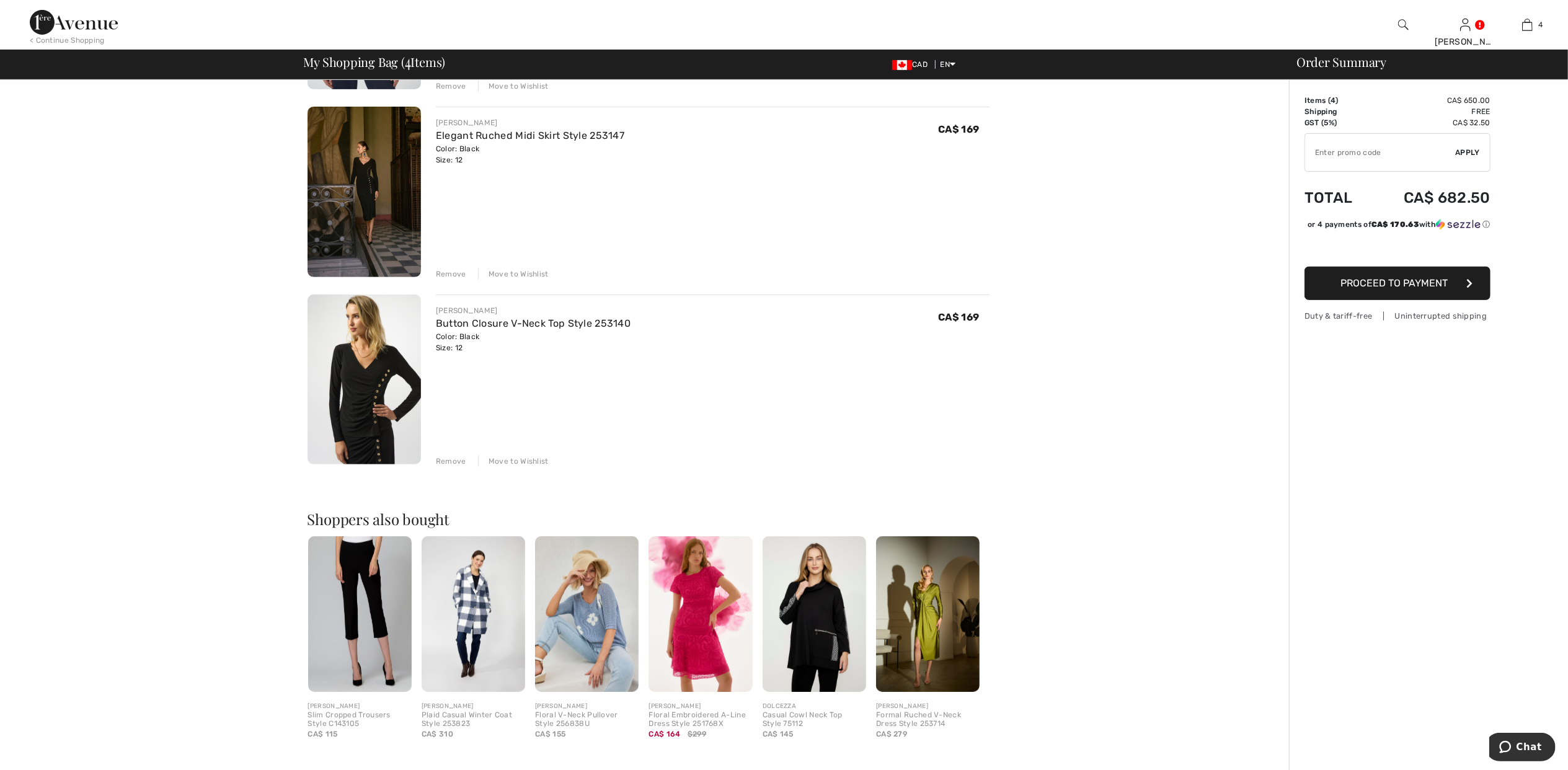
scroll to position [0, 0]
